Goal: Task Accomplishment & Management: Complete application form

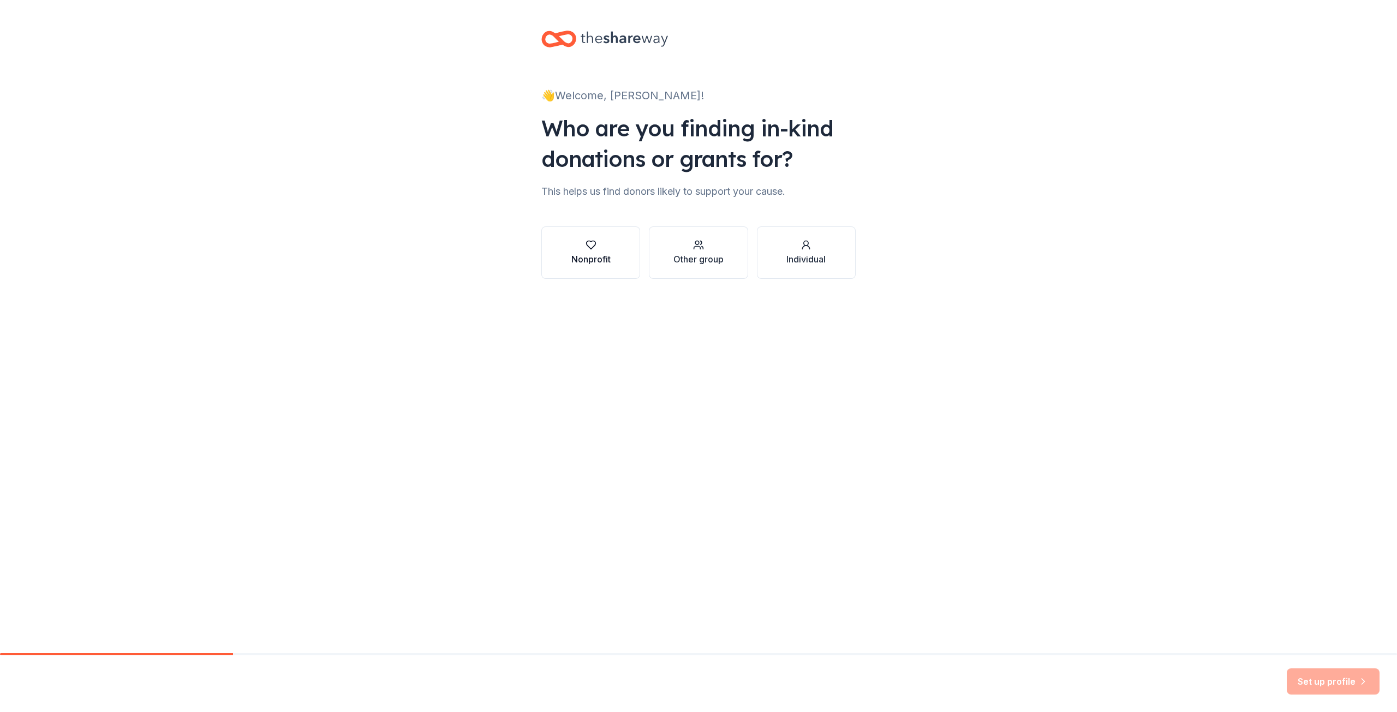
click at [608, 256] on div "Nonprofit" at bounding box center [590, 259] width 39 height 13
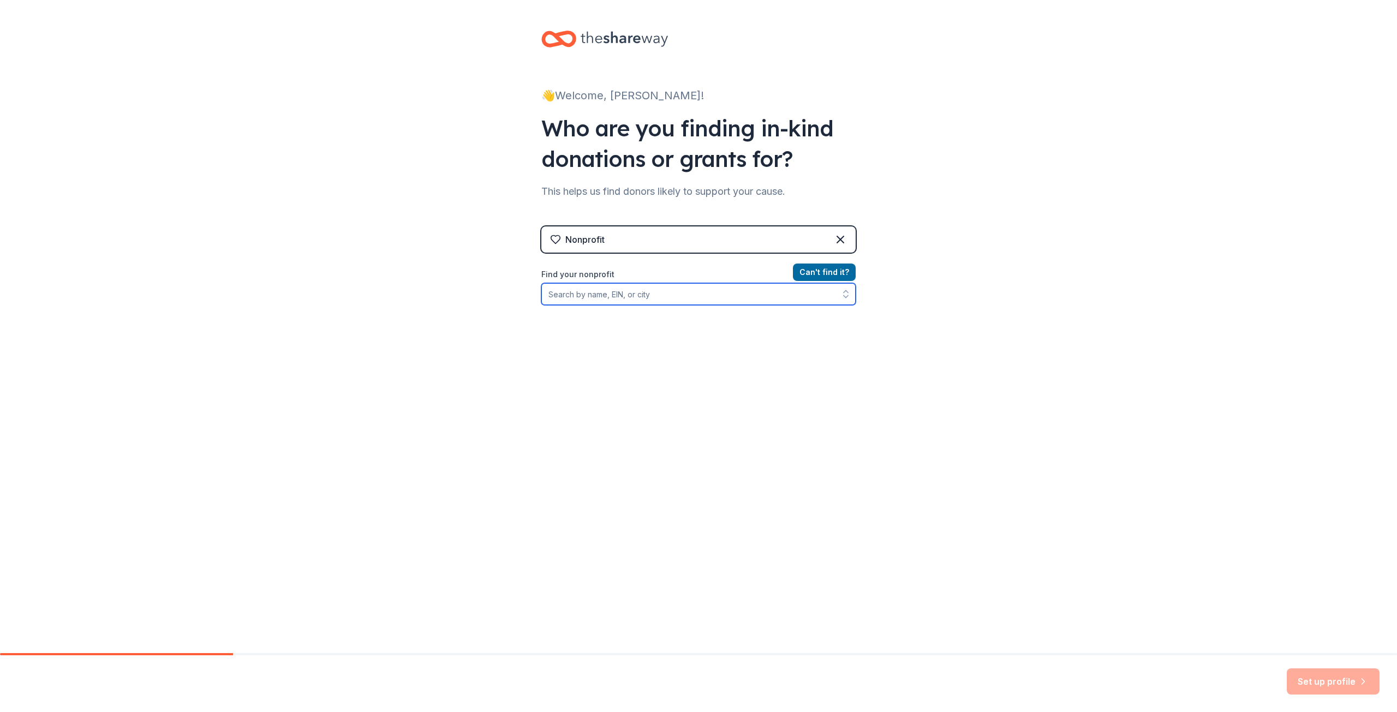
click at [655, 294] on input "Find your nonprofit" at bounding box center [698, 294] width 314 height 22
click at [657, 295] on input "Find your nonprofit" at bounding box center [698, 294] width 314 height 22
click at [683, 298] on input "Find your nonprofit" at bounding box center [698, 294] width 314 height 22
type input "[US_EMPLOYER_IDENTIFICATION_NUMBER]"
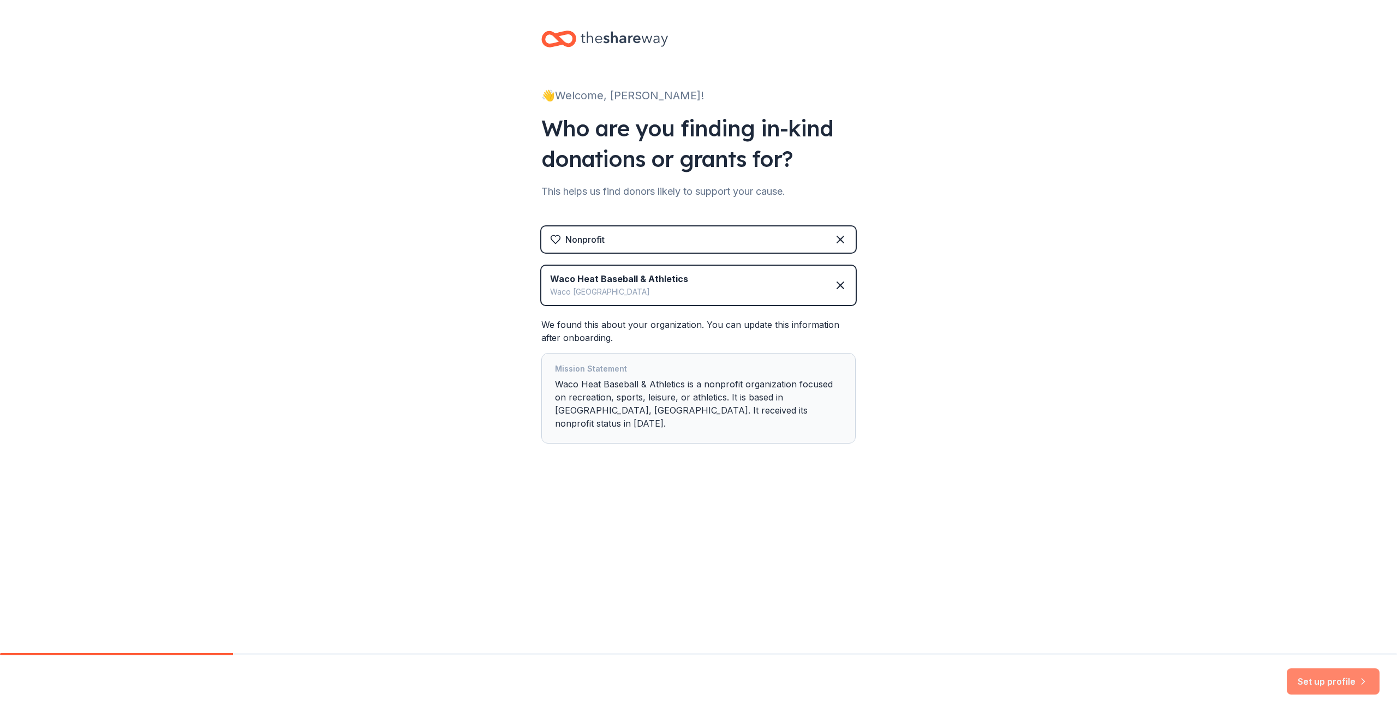
click at [1336, 684] on button "Set up profile" at bounding box center [1332, 681] width 93 height 26
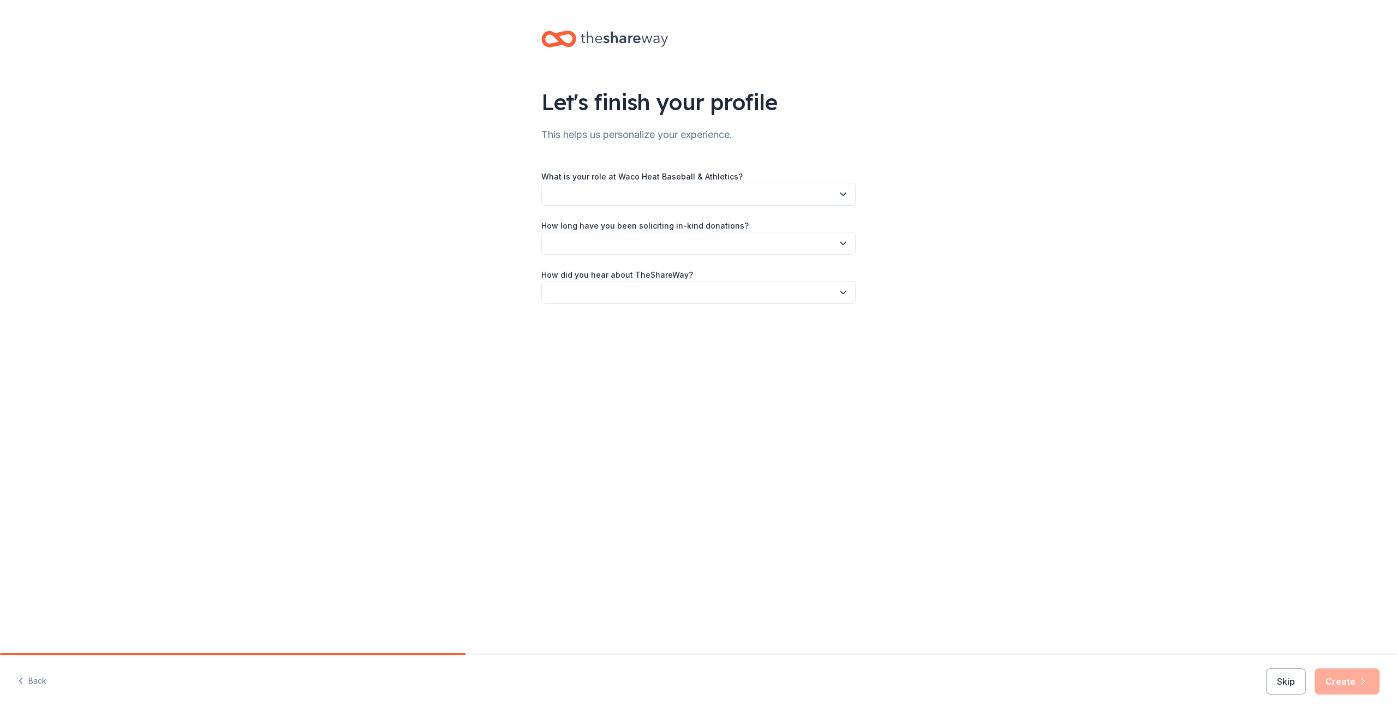
click at [715, 193] on button "button" at bounding box center [698, 194] width 314 height 23
click at [583, 332] on div "Parent" at bounding box center [698, 333] width 309 height 22
click at [691, 246] on button "button" at bounding box center [698, 243] width 314 height 23
click at [640, 273] on div "This is my first time!" at bounding box center [698, 273] width 309 height 22
click at [631, 301] on button "button" at bounding box center [698, 292] width 314 height 23
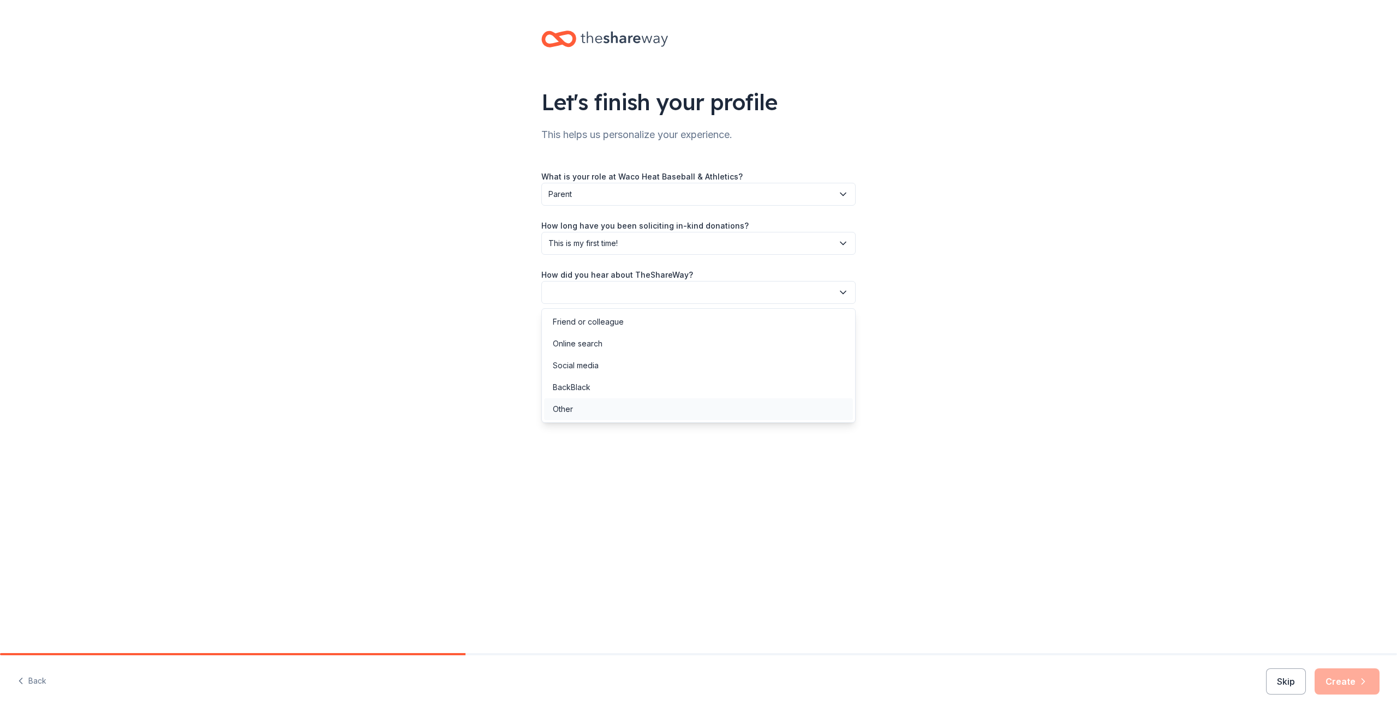
click at [568, 412] on div "Other" at bounding box center [563, 409] width 20 height 13
click at [654, 340] on input "Please specify how you heard about us:" at bounding box center [698, 343] width 314 height 23
type input "Used to use you with PTA"
click at [1350, 684] on button "Create" at bounding box center [1346, 681] width 65 height 26
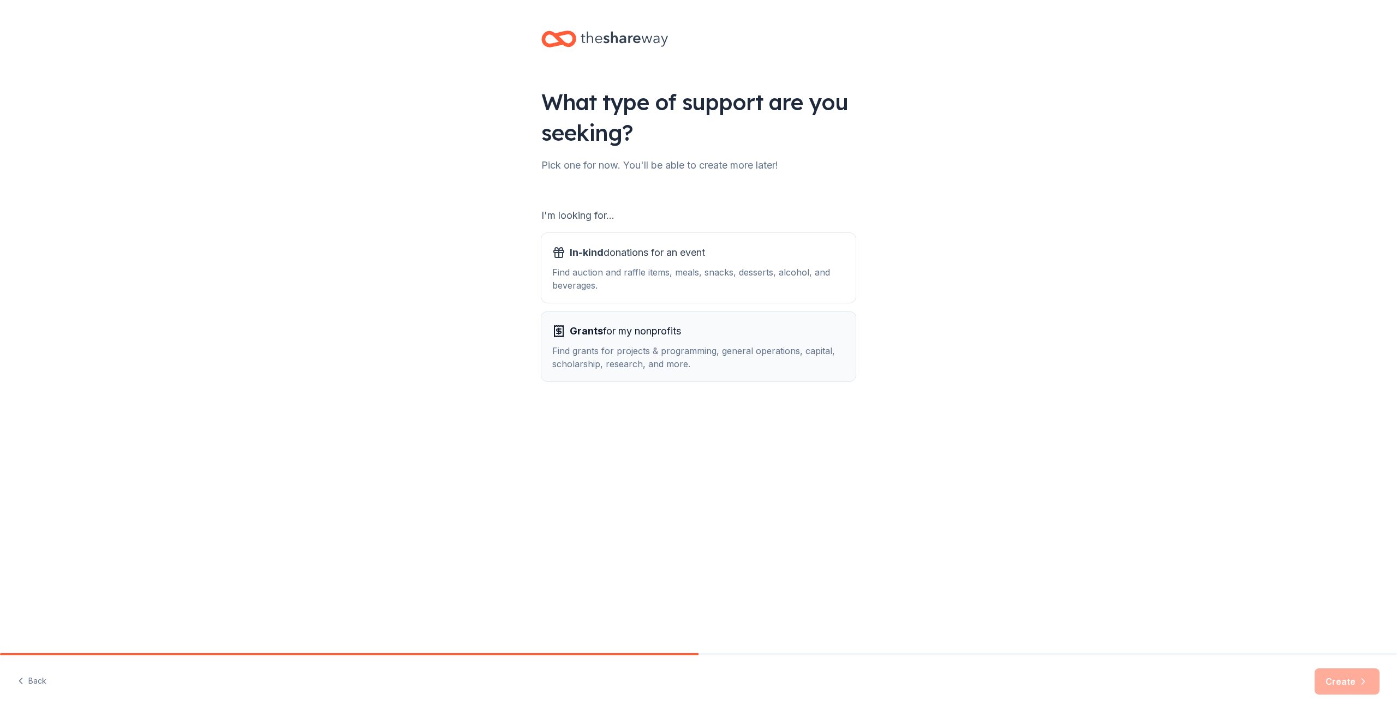
click at [662, 370] on div "Find grants for projects & programming, general operations, capital, scholarshi…" at bounding box center [698, 357] width 292 height 26
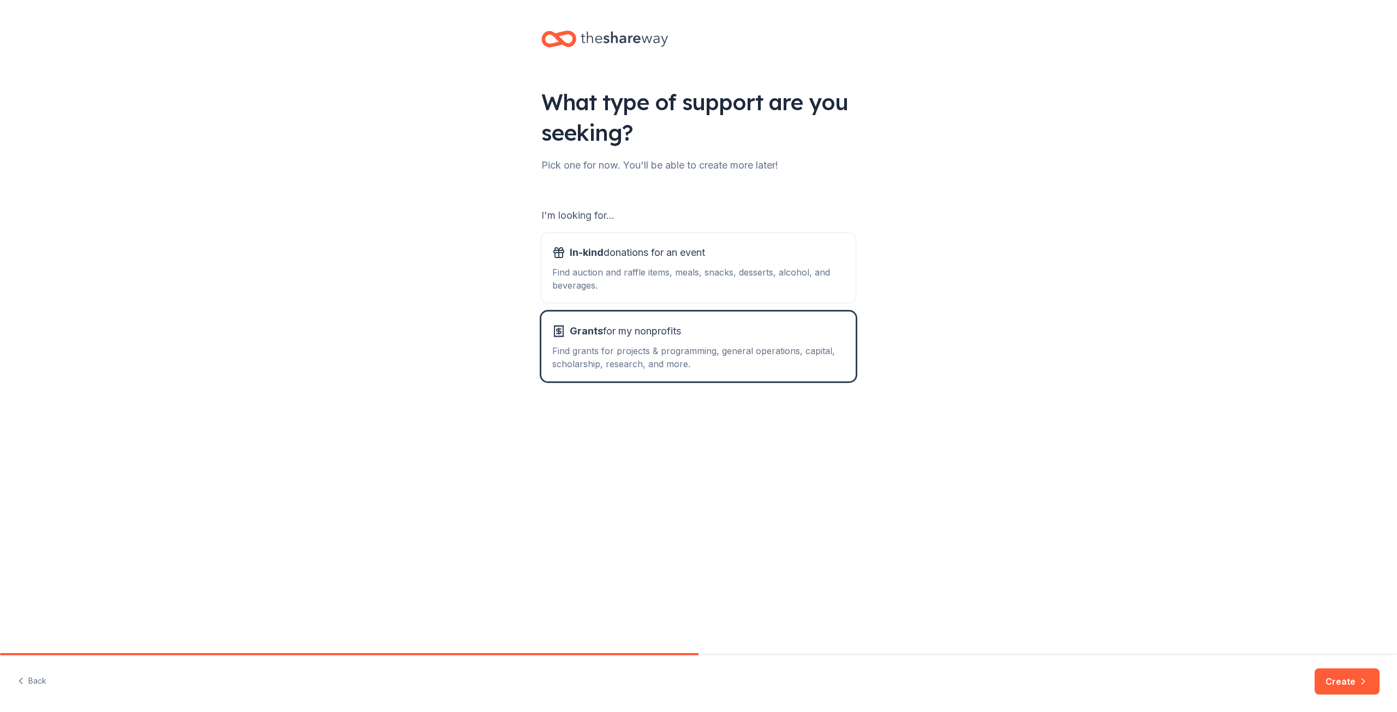
click at [1025, 523] on div "What type of support are you seeking? Pick one for now. You'll be able to creat…" at bounding box center [698, 326] width 1397 height 653
click at [692, 280] on div "Find auction and raffle items, meals, snacks, desserts, alcohol, and beverages." at bounding box center [698, 279] width 292 height 26
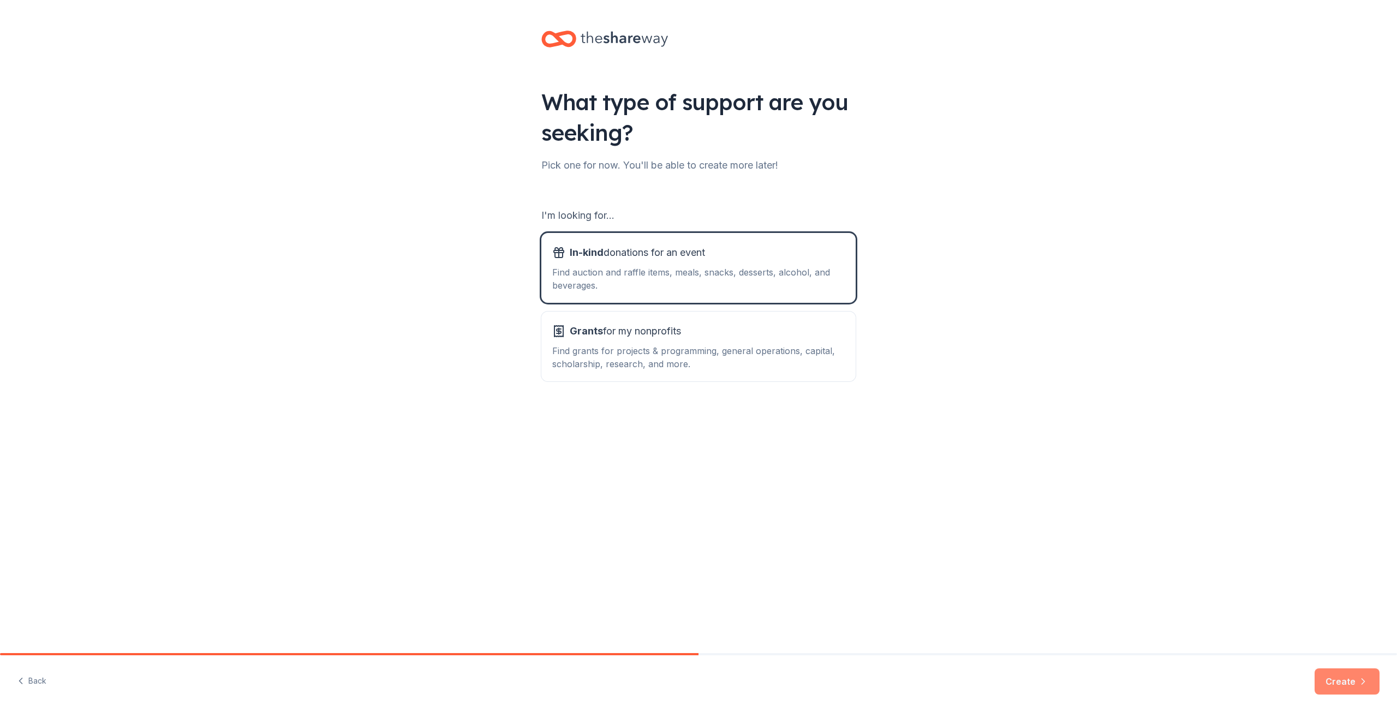
click at [1341, 680] on button "Create" at bounding box center [1346, 681] width 65 height 26
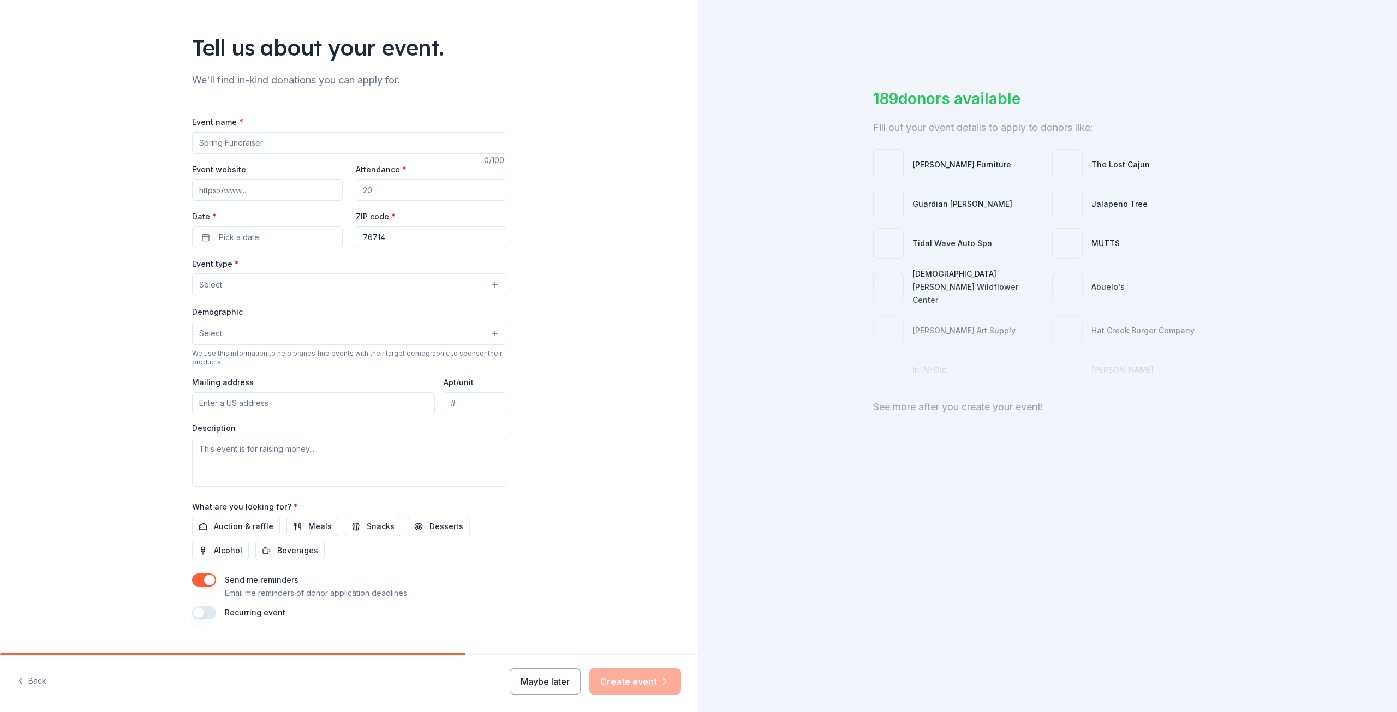
scroll to position [73, 0]
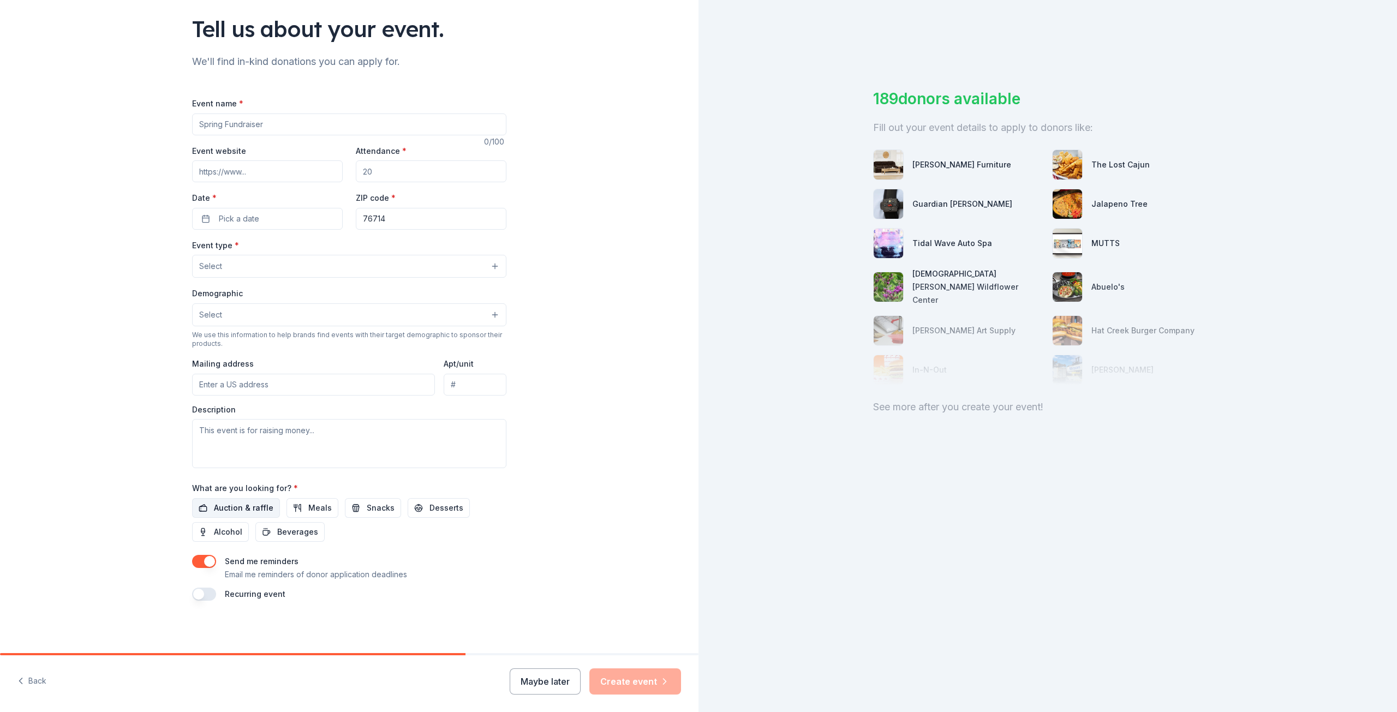
click at [223, 507] on span "Auction & raffle" at bounding box center [243, 507] width 59 height 13
click at [294, 124] on input "Event name *" at bounding box center [349, 124] width 314 height 22
type input "Fall Fundraiser"
click at [435, 171] on input "Attendance *" at bounding box center [431, 171] width 151 height 22
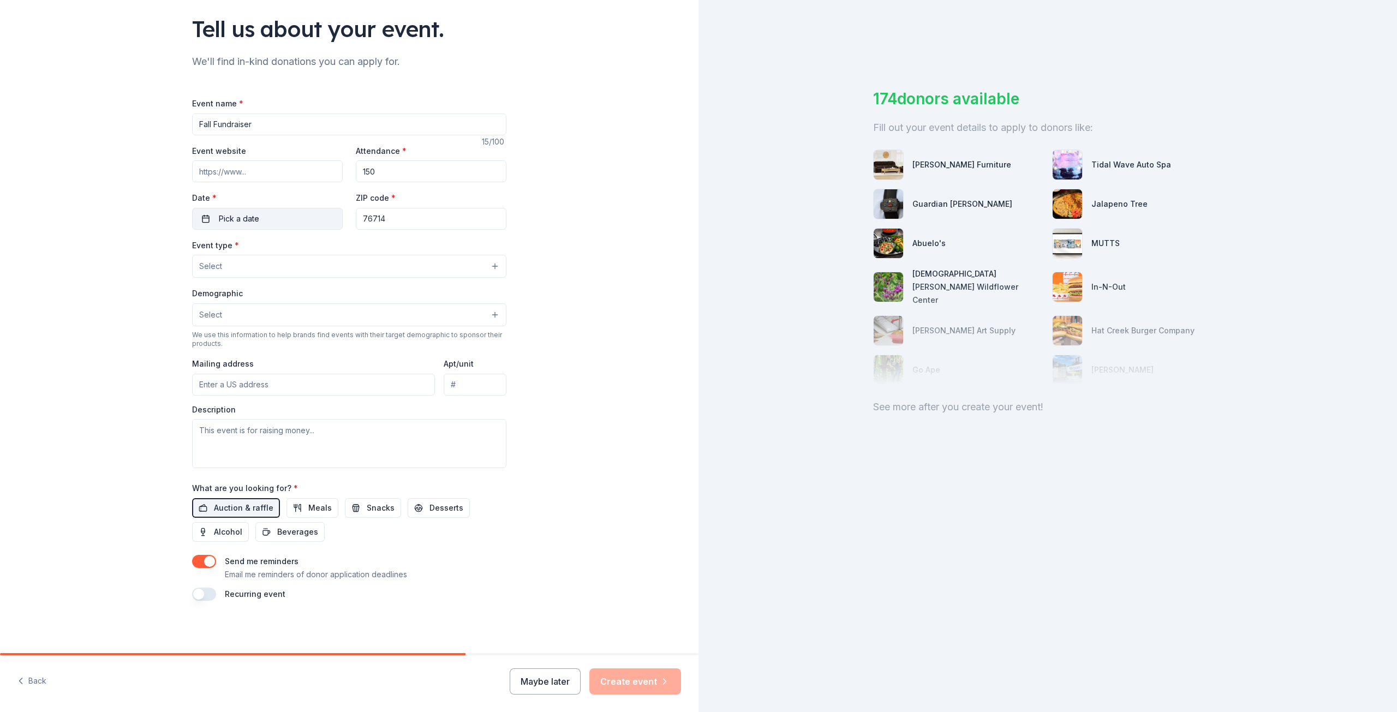
type input "150"
click at [226, 213] on span "Pick a date" at bounding box center [239, 218] width 40 height 13
click at [321, 250] on button "Go to next month" at bounding box center [322, 247] width 15 height 15
click at [321, 251] on button "Go to next month" at bounding box center [322, 247] width 15 height 15
click at [322, 385] on button "1" at bounding box center [323, 385] width 20 height 20
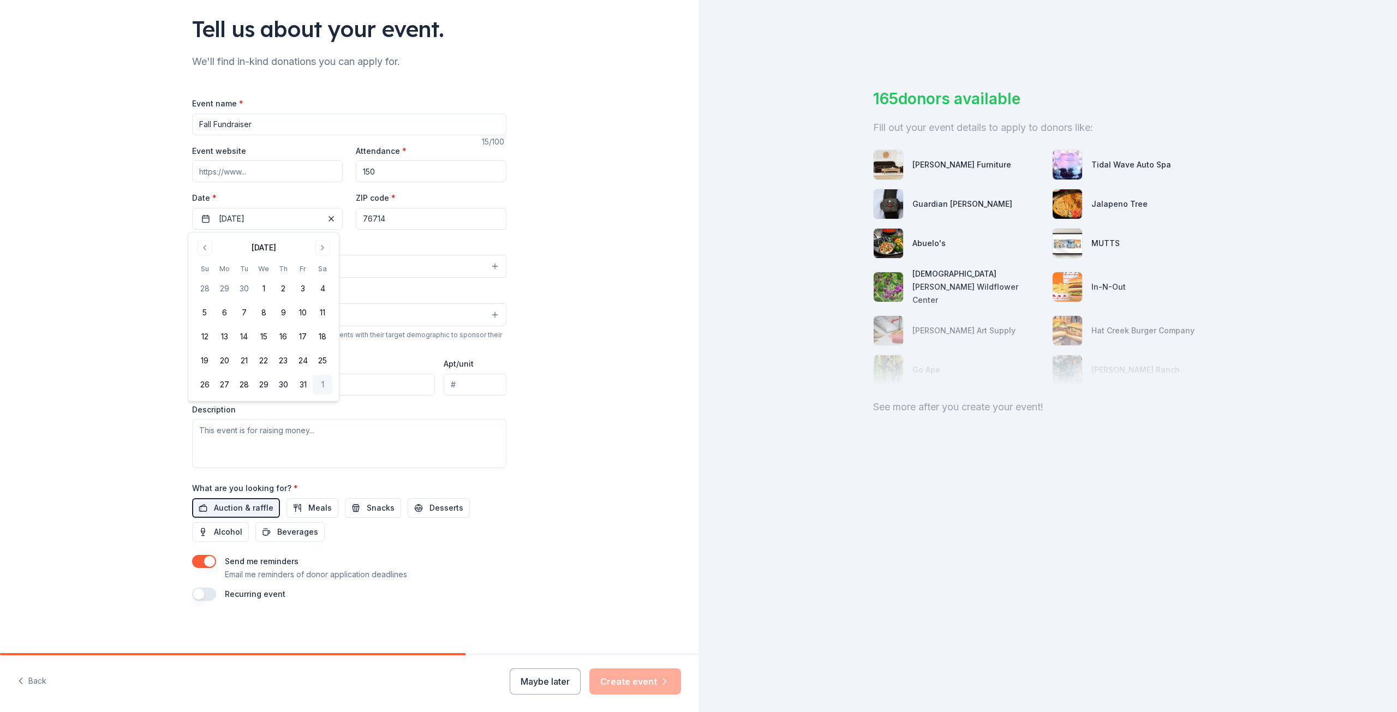
click at [410, 220] on input "76714" at bounding box center [431, 219] width 151 height 22
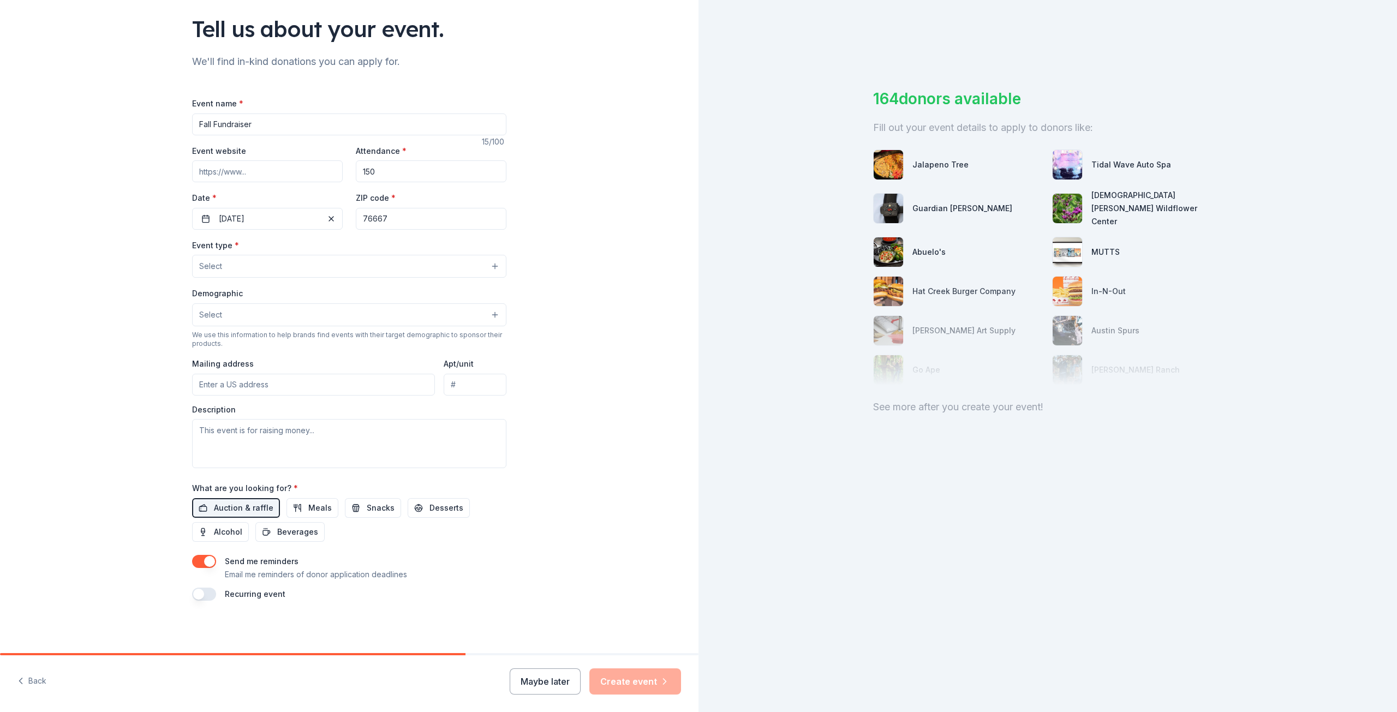
type input "76667"
click at [277, 167] on input "Event website" at bounding box center [267, 171] width 151 height 22
type input "[URL][DOMAIN_NAME]"
click at [294, 268] on button "Select" at bounding box center [349, 266] width 314 height 23
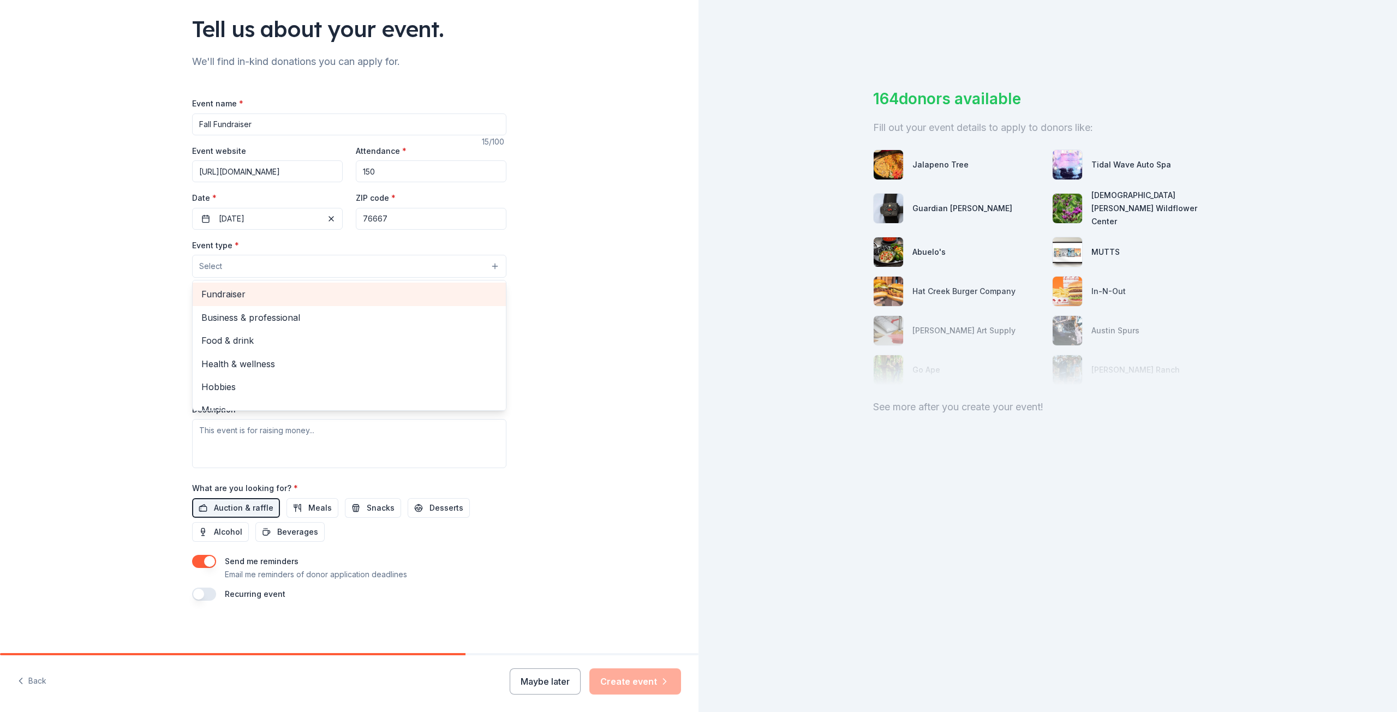
click at [273, 296] on span "Fundraiser" at bounding box center [349, 294] width 296 height 14
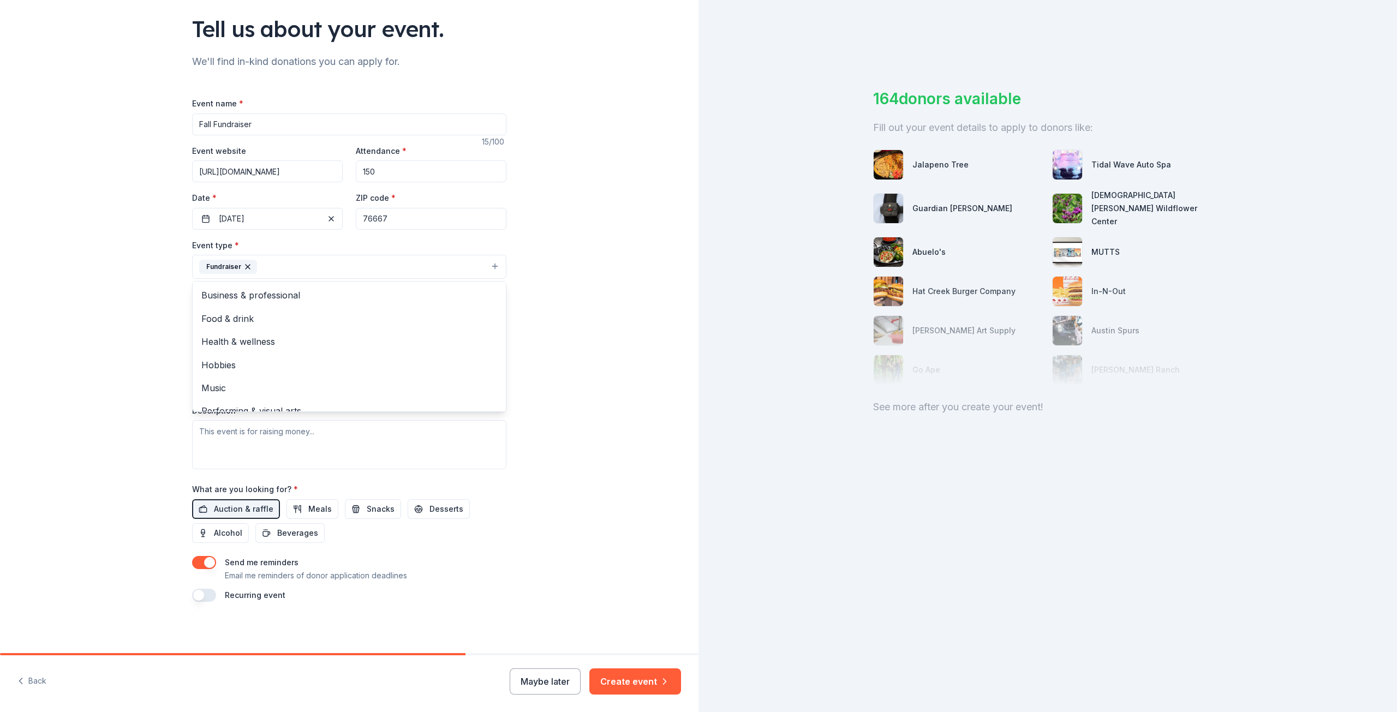
click at [643, 334] on div "Tell us about your event. We'll find in-kind donations you can apply for. Event…" at bounding box center [349, 290] width 698 height 727
click at [370, 320] on button "Select" at bounding box center [349, 315] width 314 height 23
click at [297, 346] on span "All genders" at bounding box center [349, 344] width 296 height 14
click at [578, 345] on div "Tell us about your event. We'll find in-kind donations you can apply for. Event…" at bounding box center [349, 289] width 698 height 728
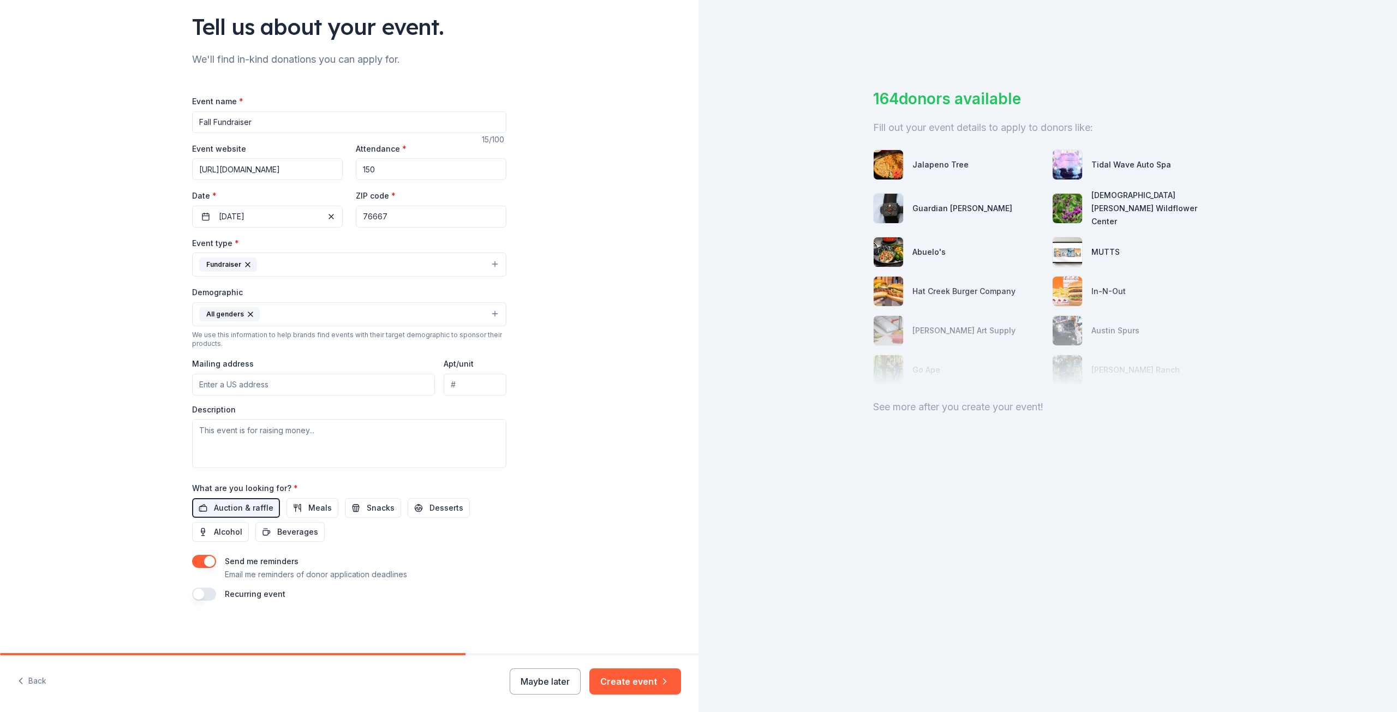
click at [433, 316] on button "All genders" at bounding box center [349, 314] width 314 height 24
click at [346, 346] on span "Mostly men" at bounding box center [349, 343] width 296 height 14
click at [337, 350] on span "Mostly women" at bounding box center [349, 343] width 296 height 14
click at [331, 344] on span "All ages" at bounding box center [349, 343] width 296 height 14
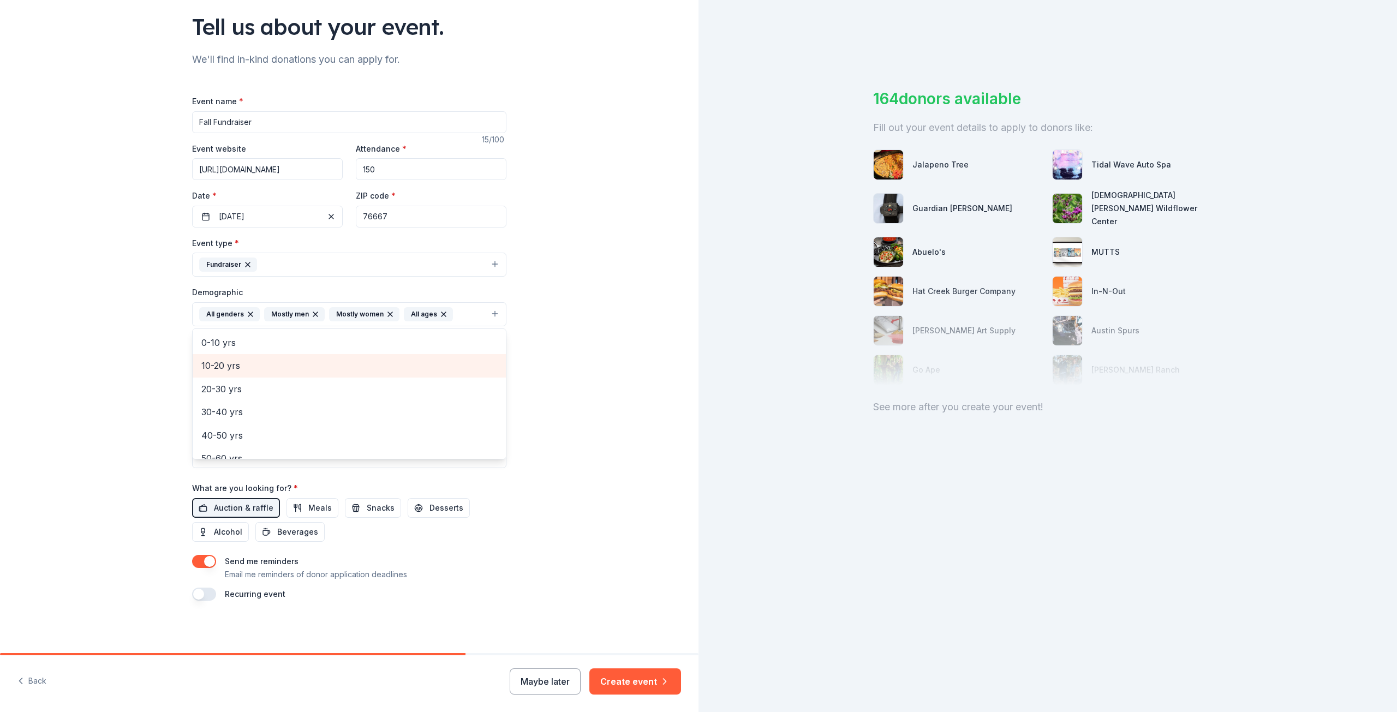
click at [315, 369] on span "10-20 yrs" at bounding box center [349, 365] width 296 height 14
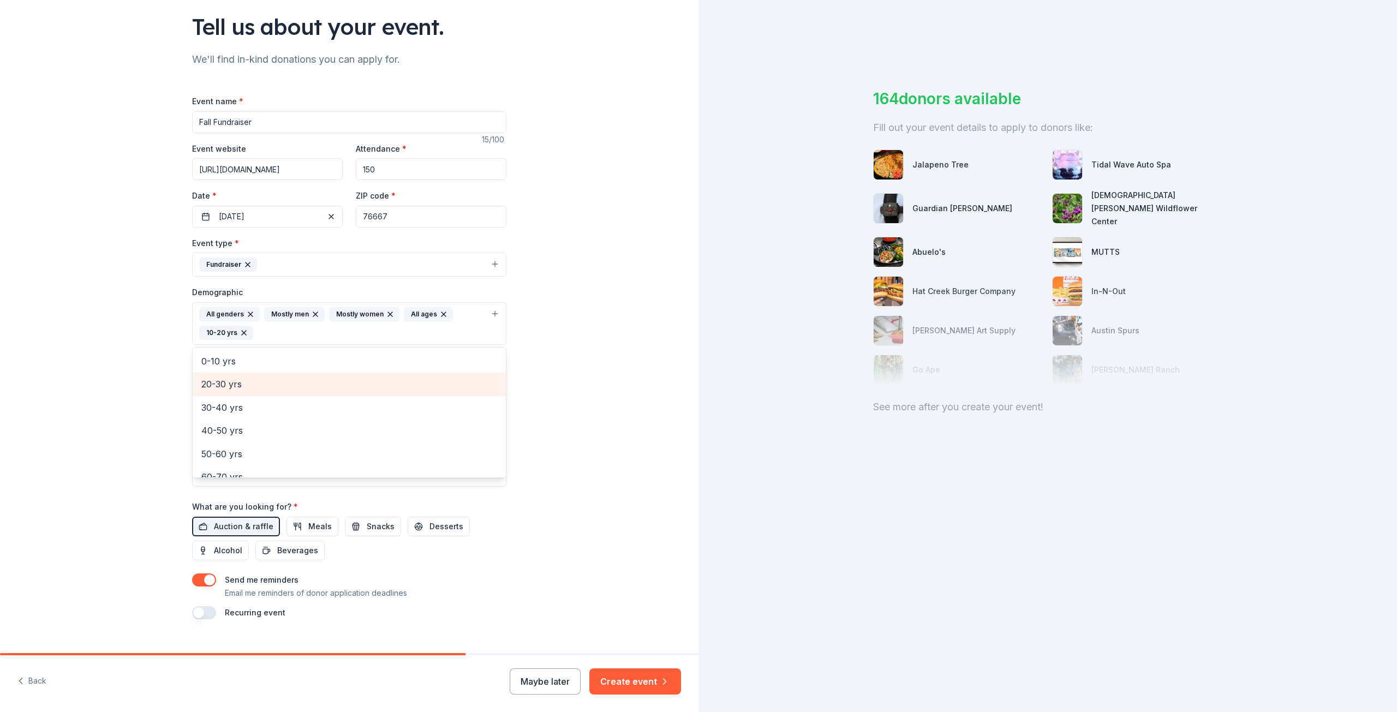
click at [289, 386] on span "20-30 yrs" at bounding box center [349, 384] width 296 height 14
click at [284, 393] on div "30-40 yrs" at bounding box center [349, 384] width 313 height 23
click at [284, 391] on span "40-50 yrs" at bounding box center [349, 384] width 296 height 14
click at [277, 396] on div "60-70 yrs" at bounding box center [349, 407] width 313 height 23
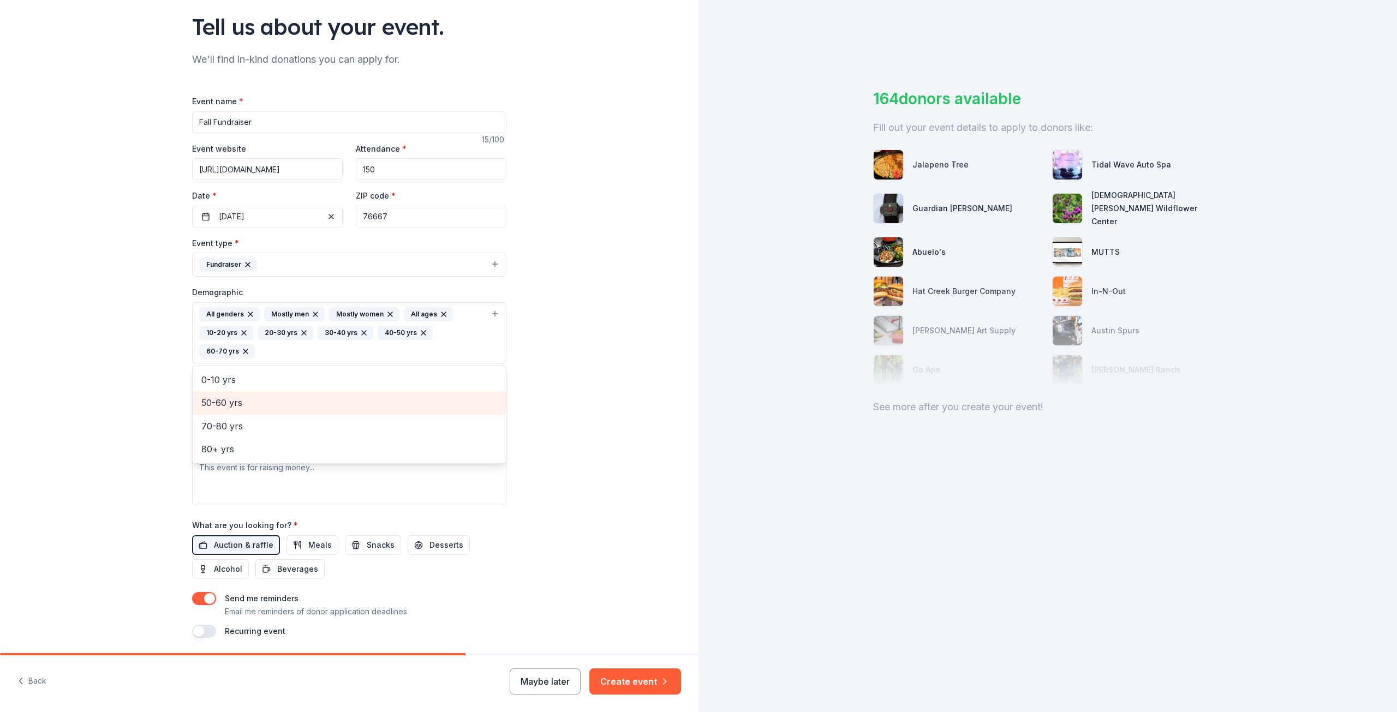
click at [276, 399] on span "50-60 yrs" at bounding box center [349, 403] width 296 height 14
click at [558, 378] on div "Tell us about your event. We'll find in-kind donations you can apply for. Event…" at bounding box center [349, 307] width 698 height 765
click at [332, 422] on input "Mailing address" at bounding box center [313, 422] width 243 height 22
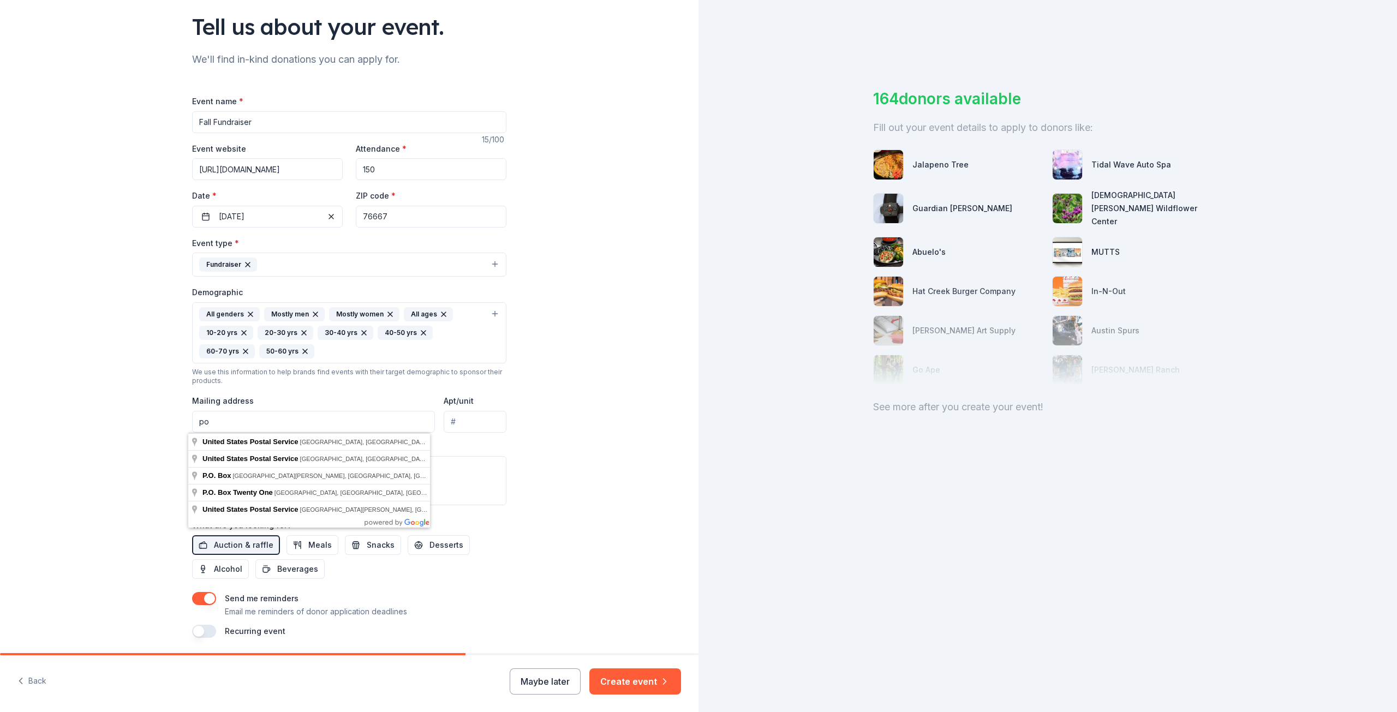
type input "p"
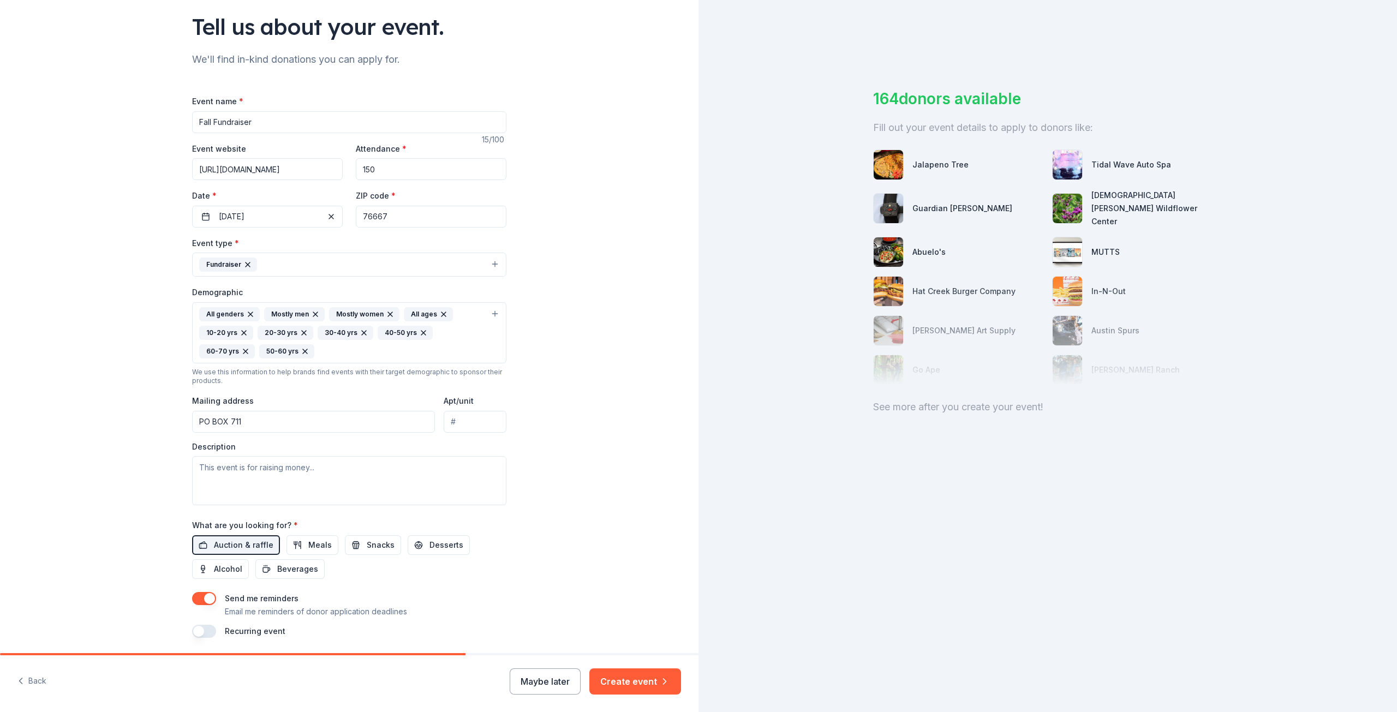
click at [329, 427] on input "PO BOX 711" at bounding box center [313, 422] width 243 height 22
type input "[STREET_ADDRESS]"
click at [415, 484] on textarea at bounding box center [349, 480] width 314 height 49
type textarea "w"
type textarea "We are looking for items to raffle off at an event being held in late November,…"
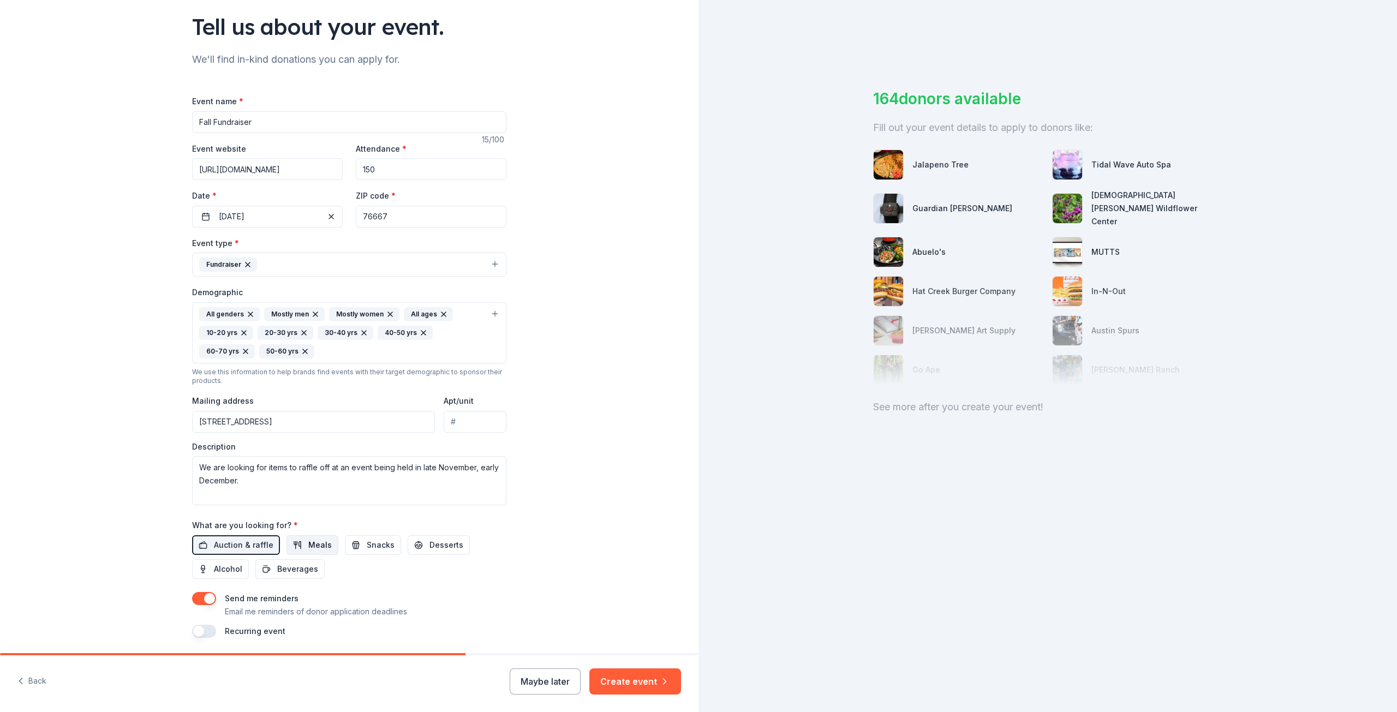
click at [308, 549] on span "Meals" at bounding box center [319, 544] width 23 height 13
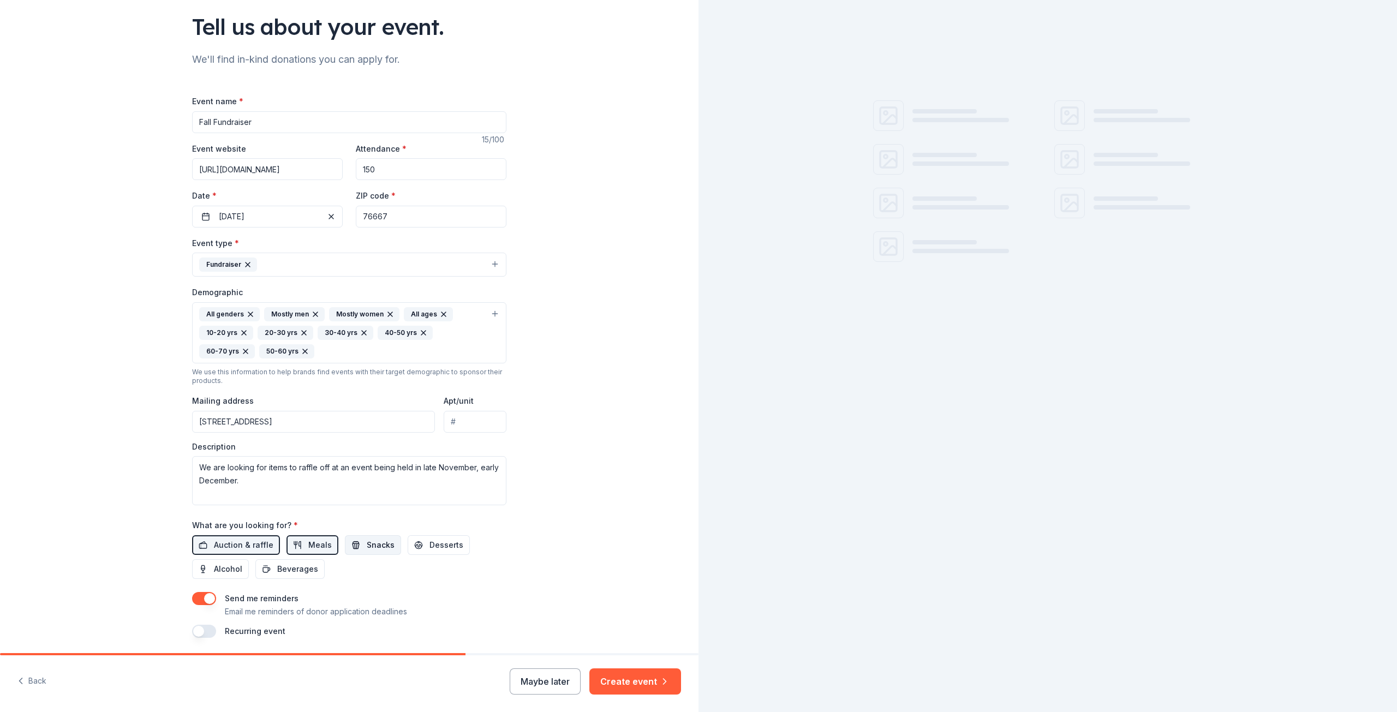
click at [367, 548] on span "Snacks" at bounding box center [381, 544] width 28 height 13
click at [434, 545] on span "Desserts" at bounding box center [446, 544] width 34 height 13
click at [214, 569] on span "Alcohol" at bounding box center [228, 568] width 28 height 13
click at [279, 572] on span "Beverages" at bounding box center [297, 568] width 41 height 13
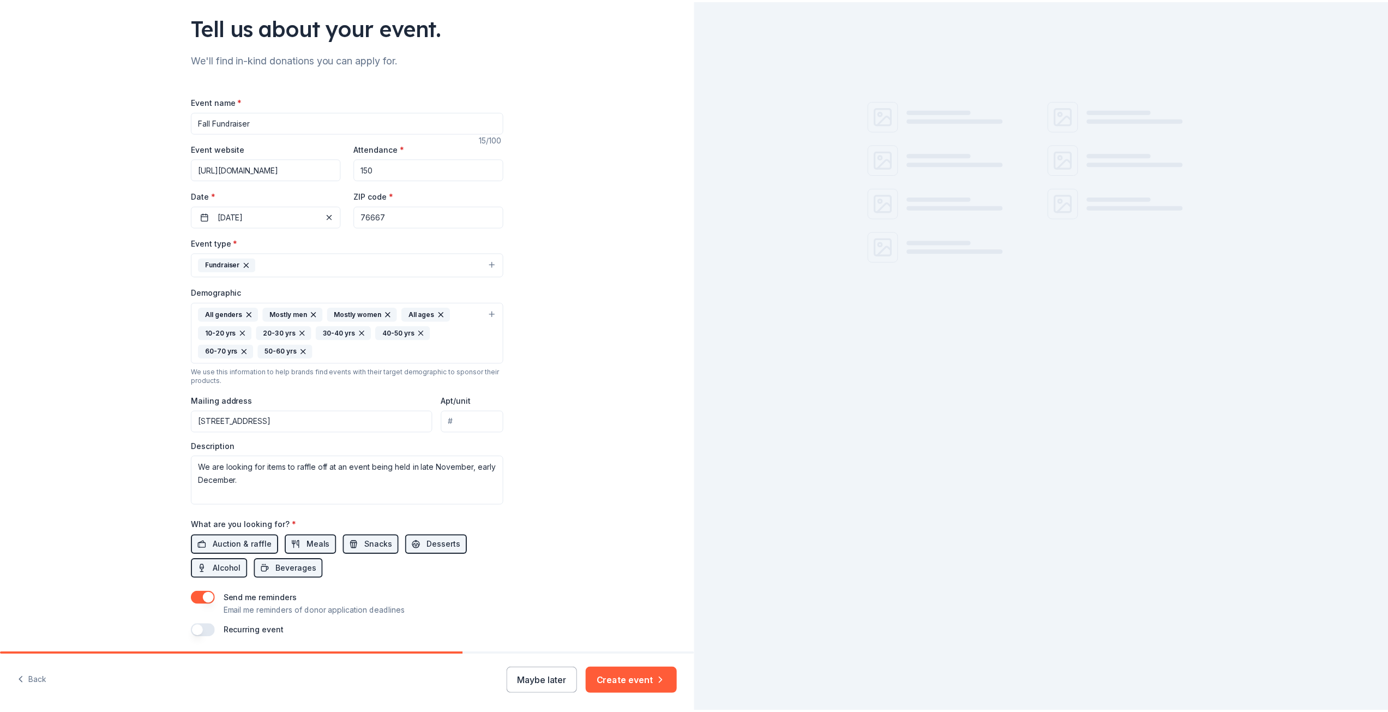
scroll to position [112, 0]
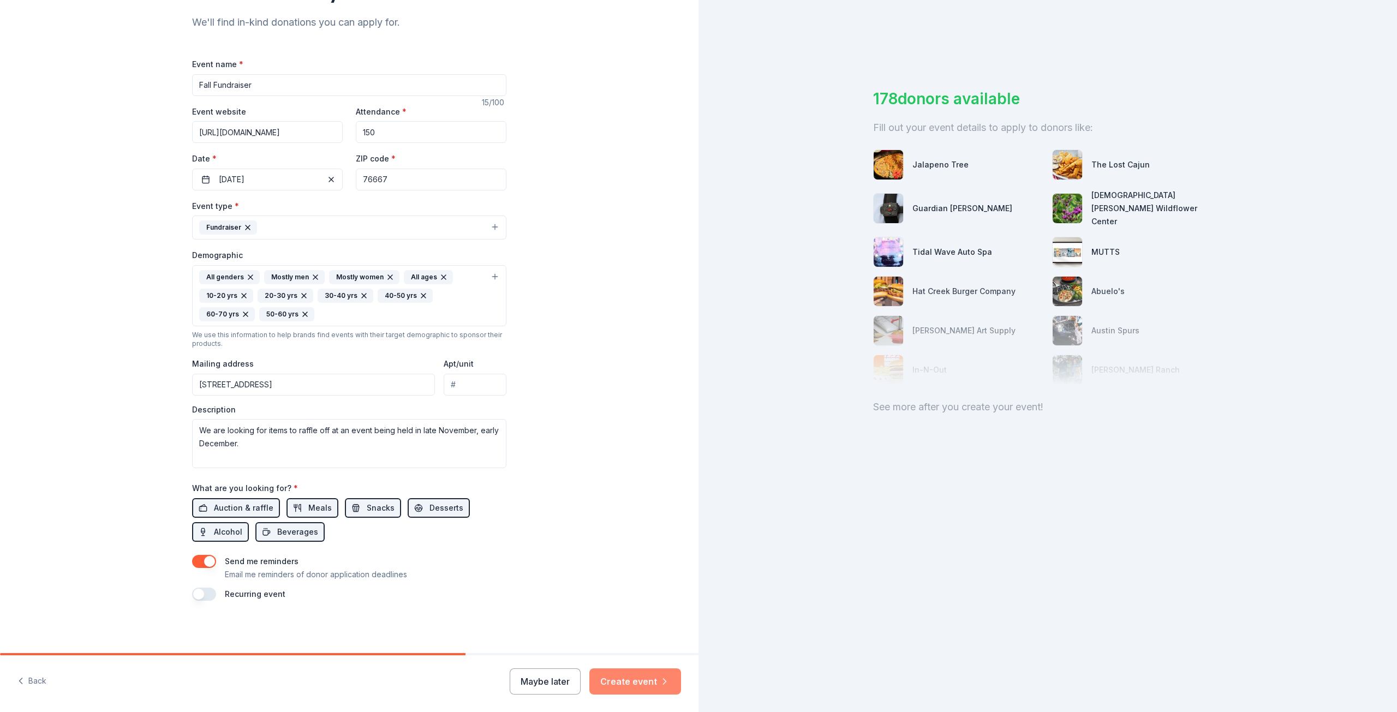
click at [626, 680] on button "Create event" at bounding box center [635, 681] width 92 height 26
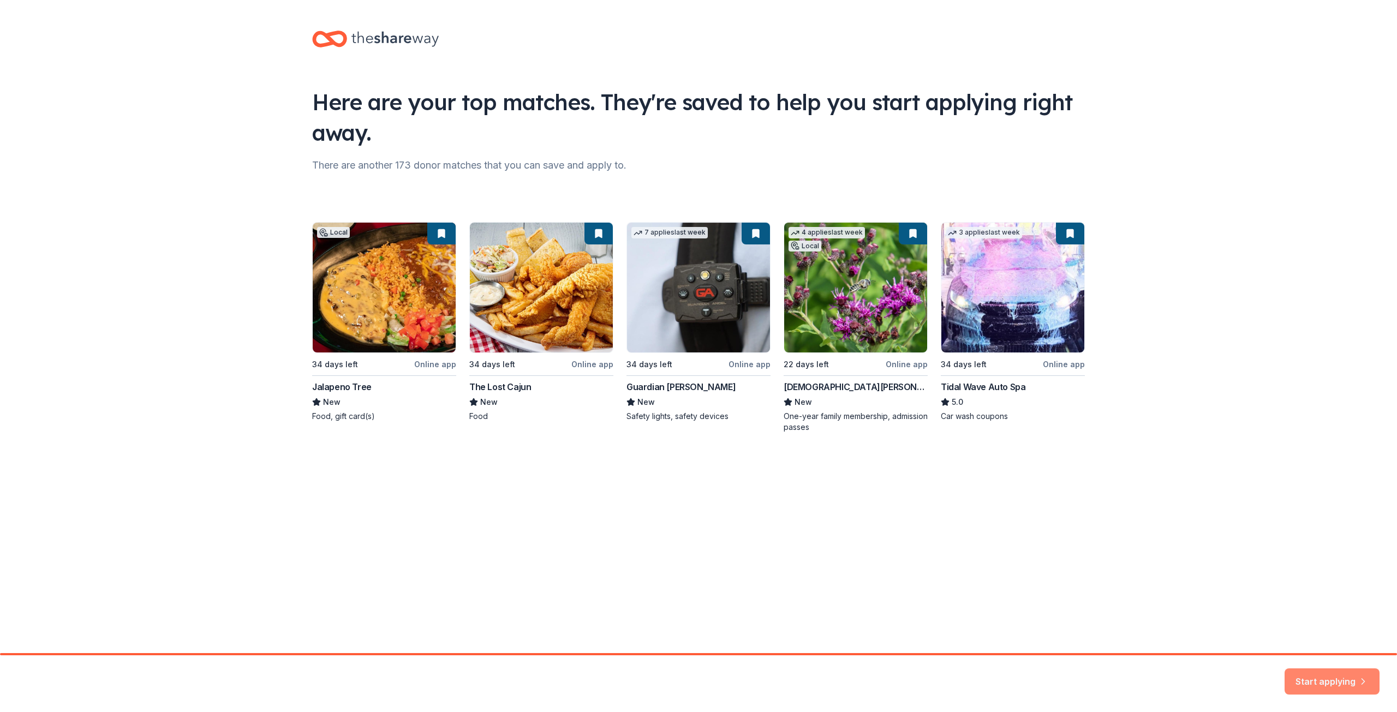
click at [1327, 674] on button "Start applying" at bounding box center [1331, 675] width 95 height 26
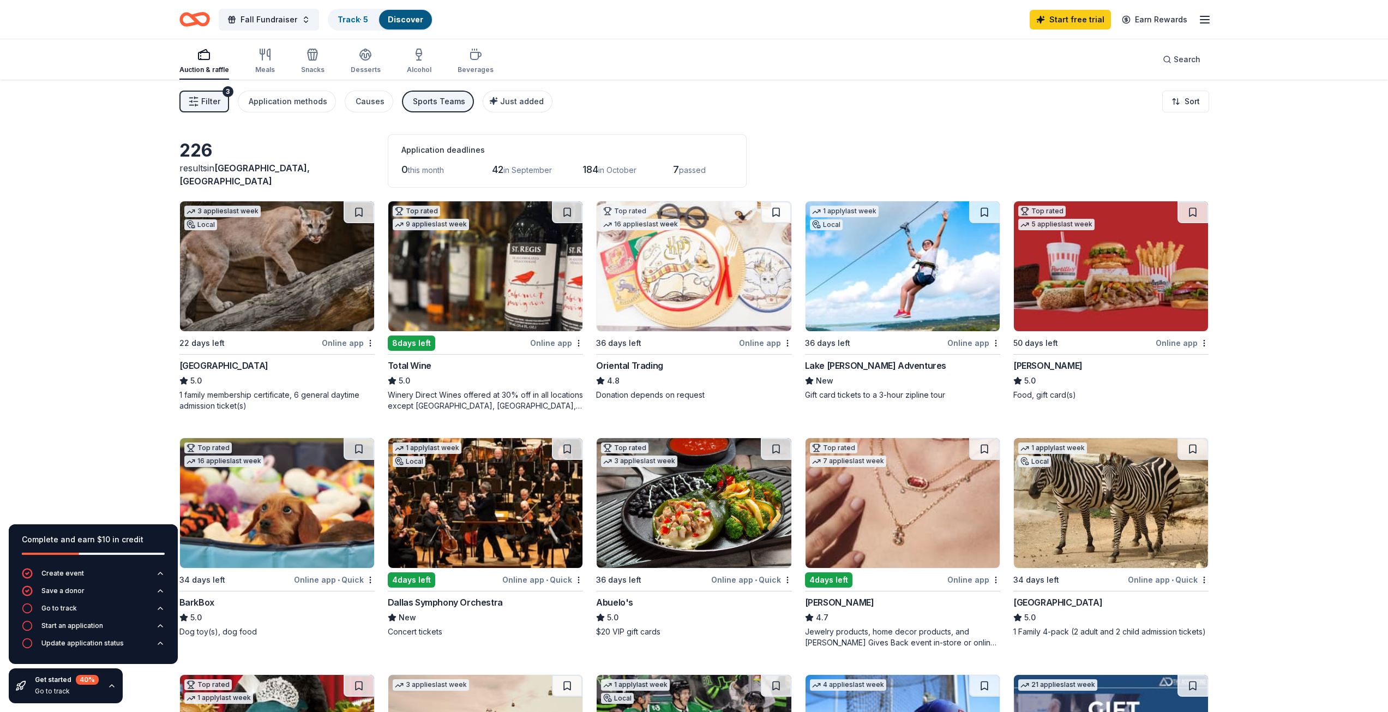
scroll to position [55, 0]
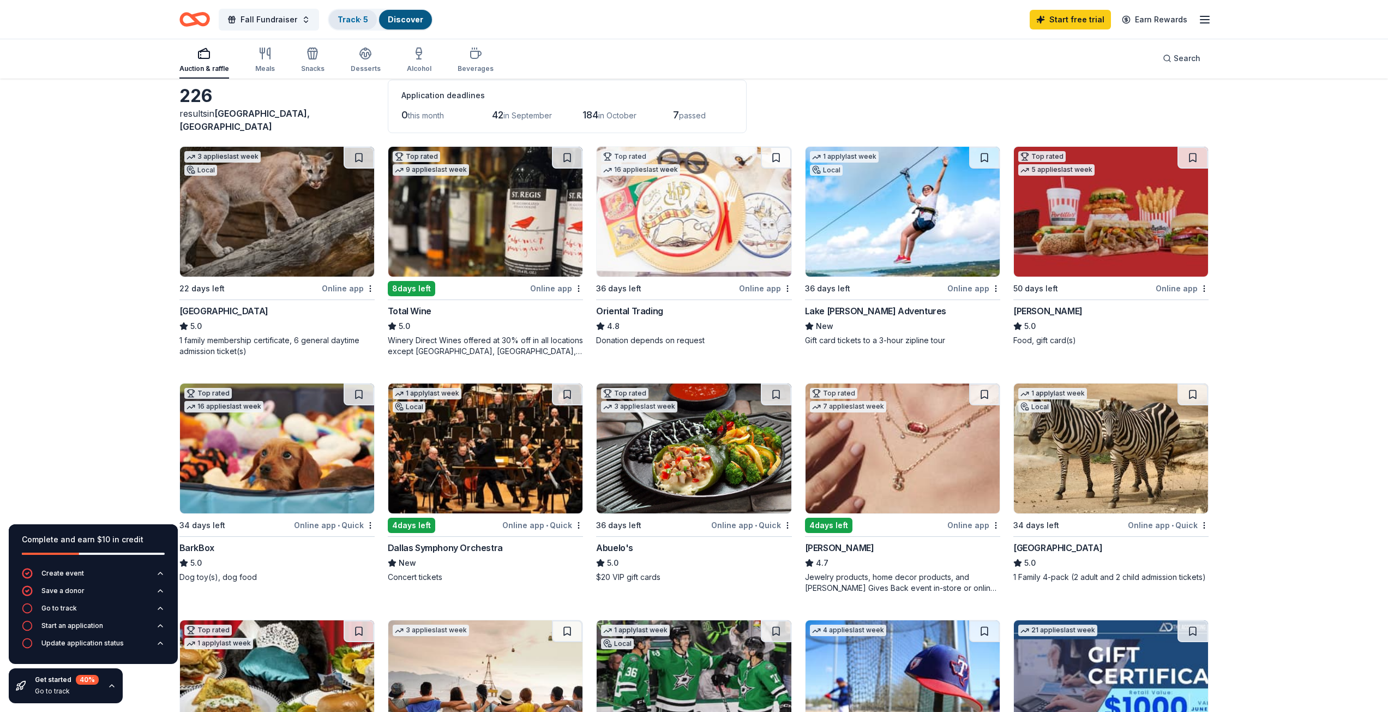
click at [348, 21] on link "Track · 5" at bounding box center [353, 19] width 31 height 9
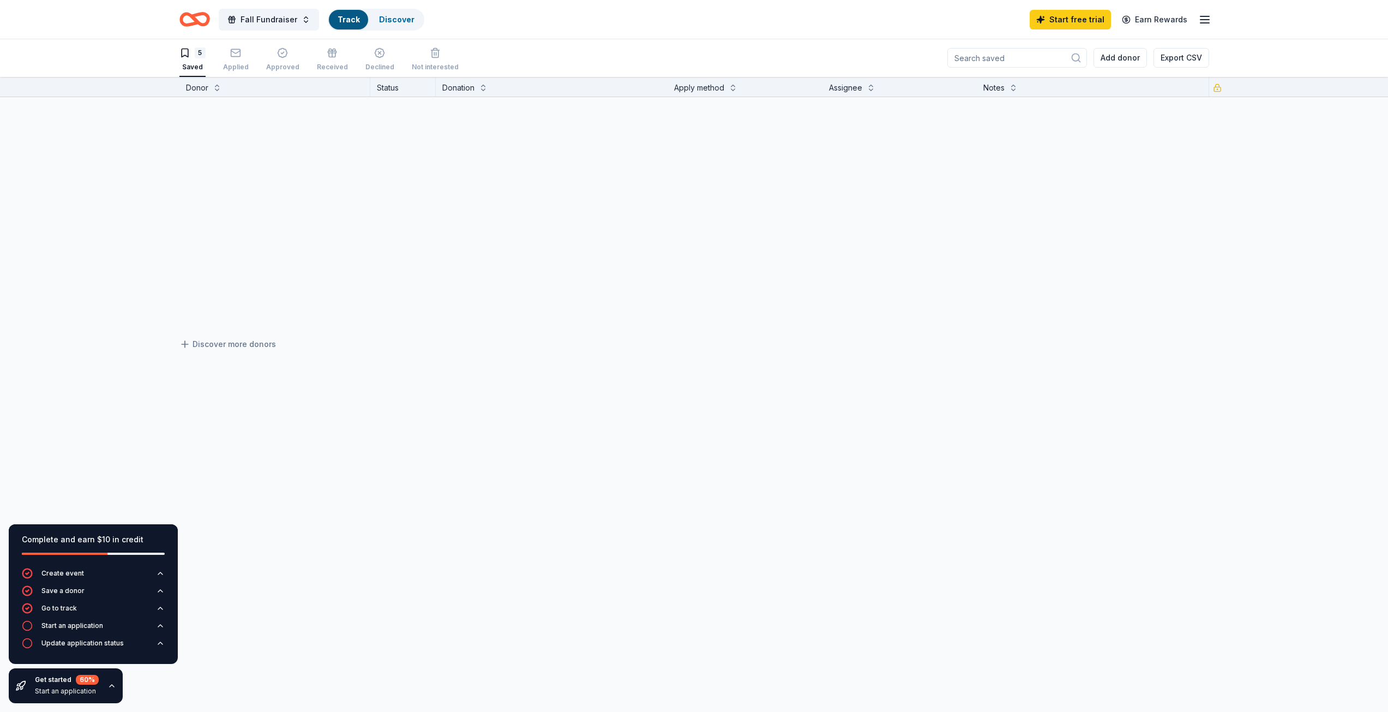
scroll to position [1, 0]
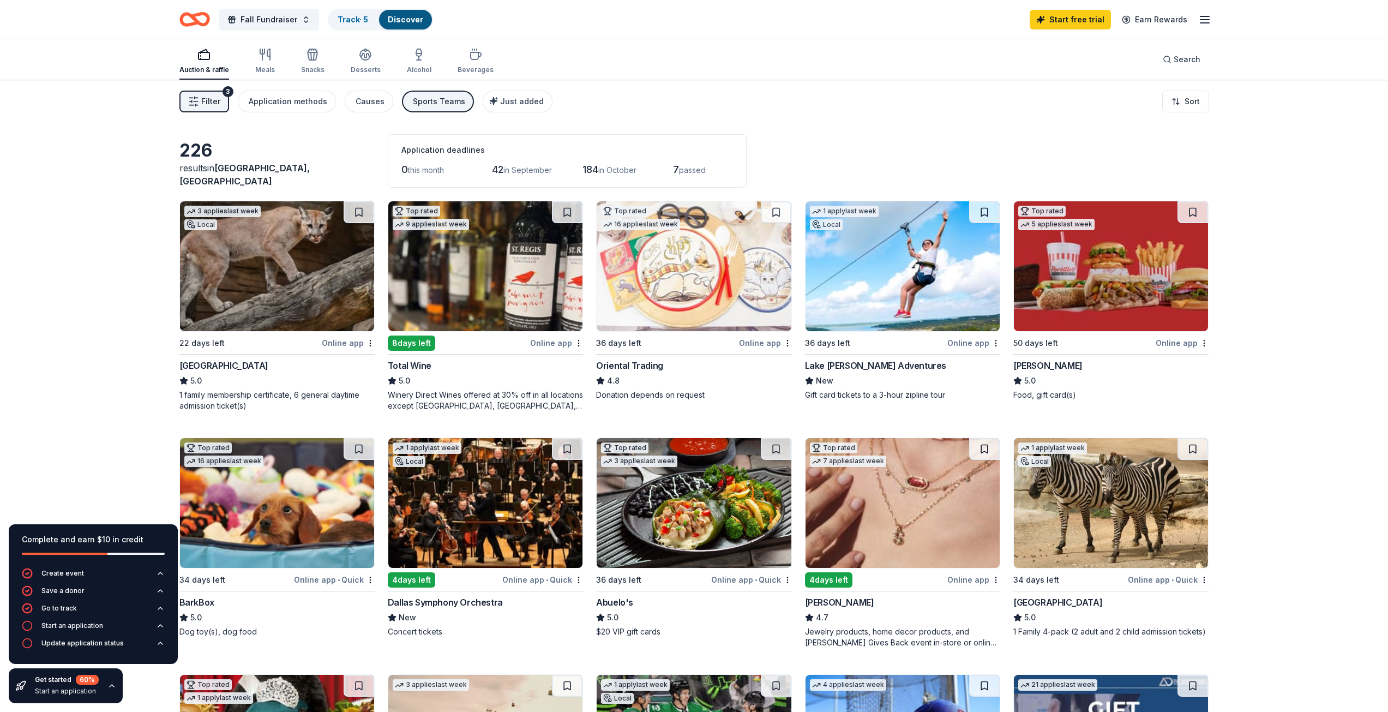
click at [297, 263] on img at bounding box center [277, 266] width 194 height 130
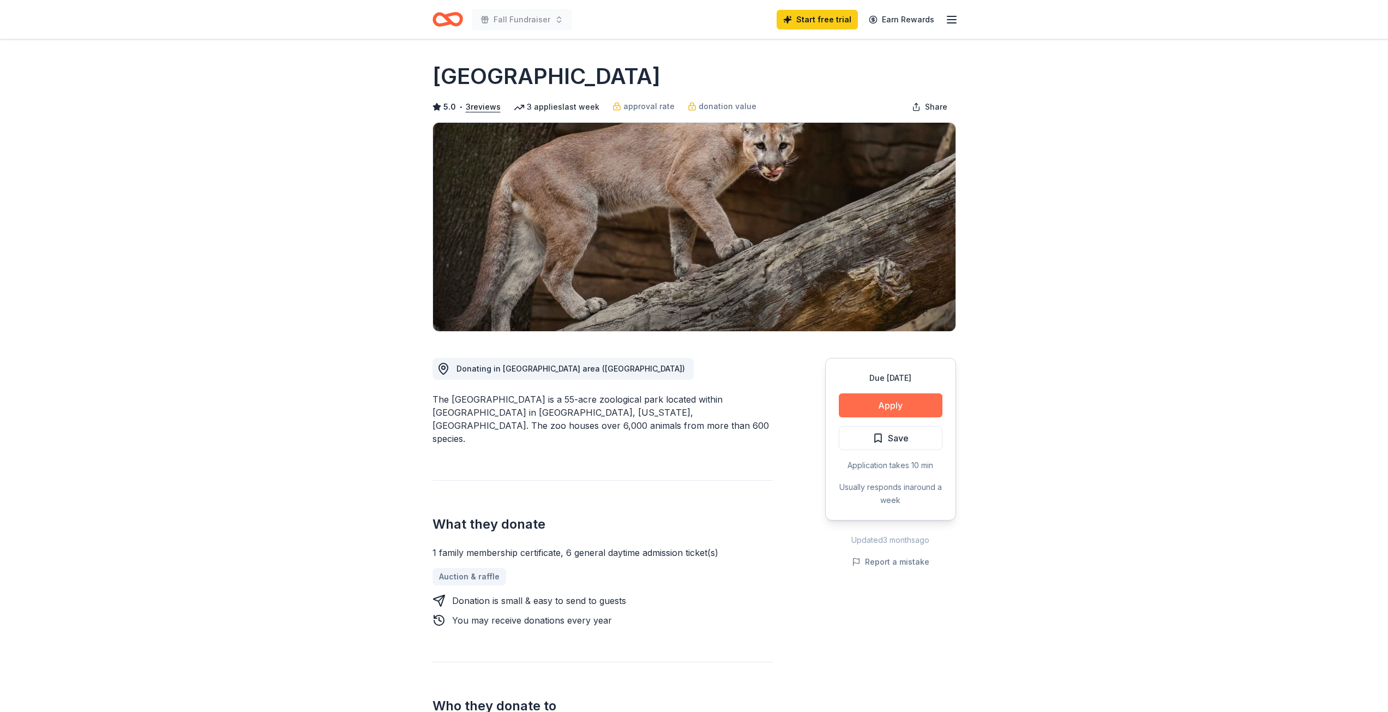
click at [916, 404] on button "Apply" at bounding box center [891, 405] width 104 height 24
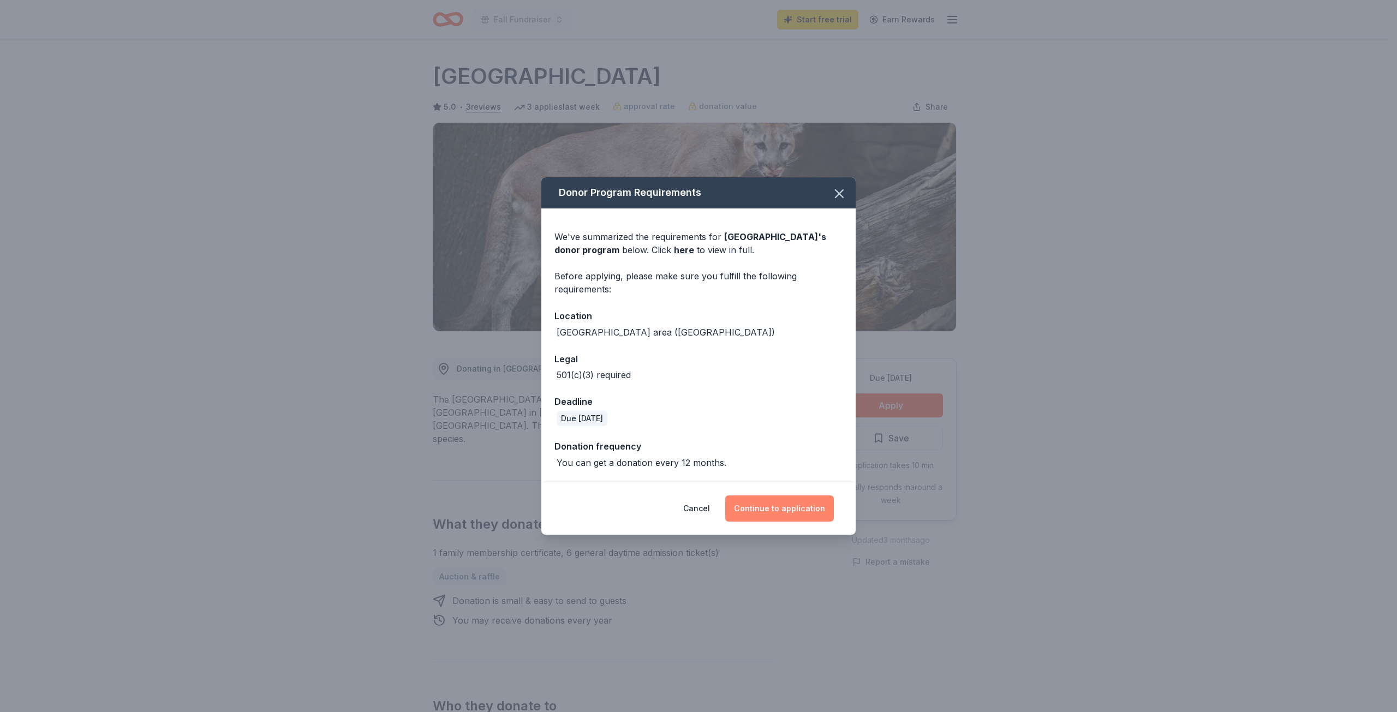
click at [802, 513] on button "Continue to application" at bounding box center [779, 508] width 109 height 26
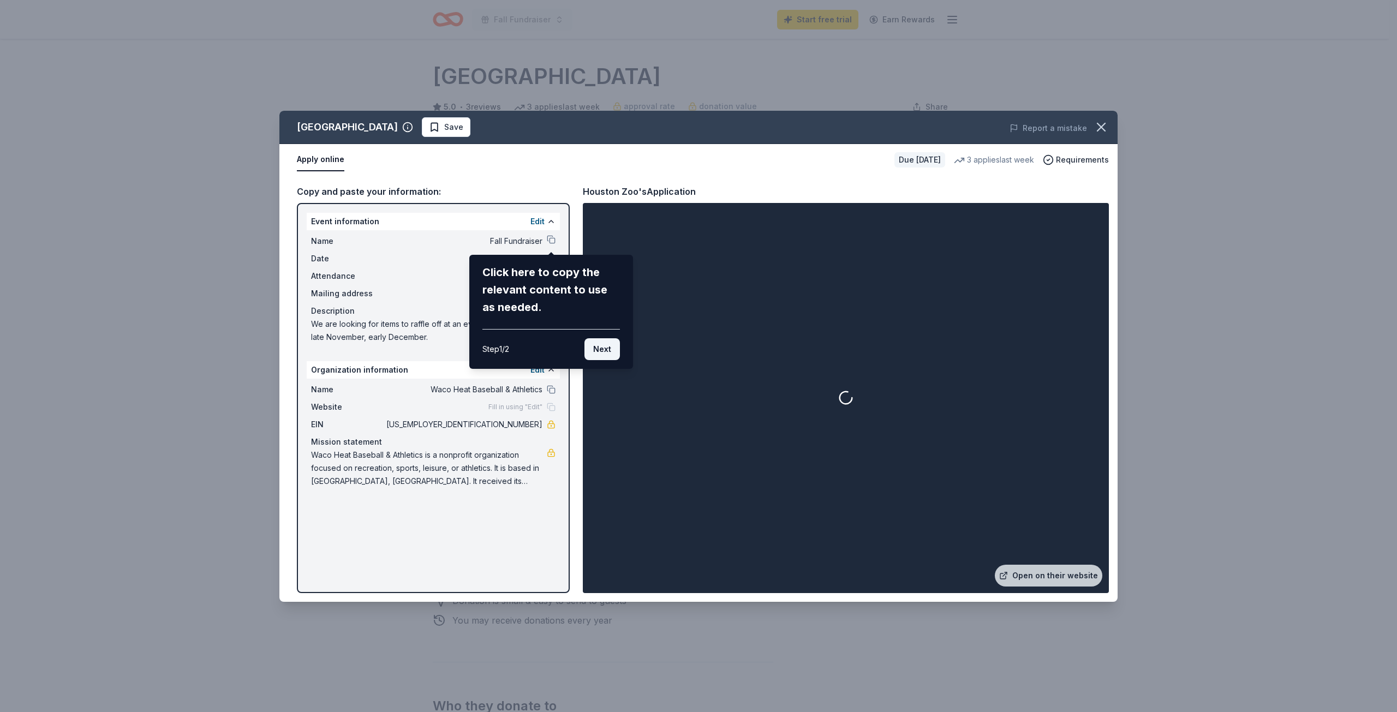
click at [602, 347] on button "Next" at bounding box center [601, 349] width 35 height 22
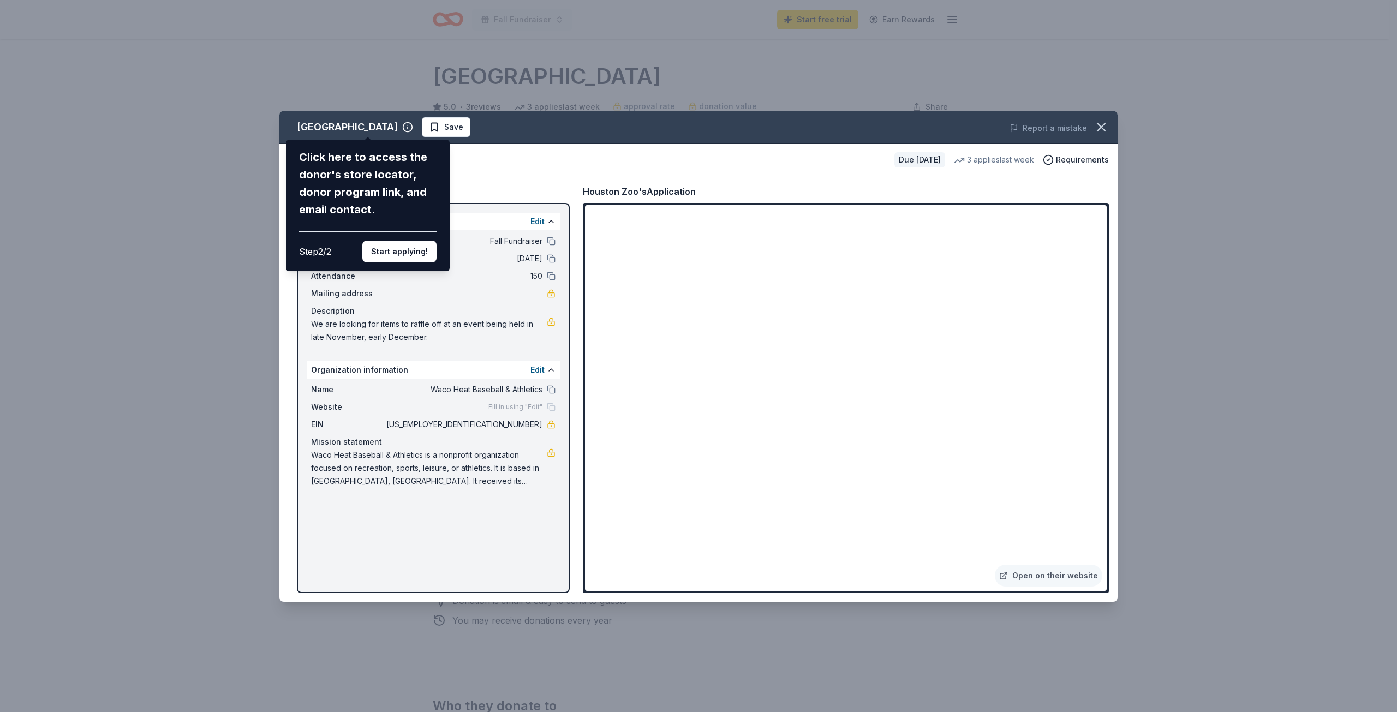
click at [611, 559] on div "Houston Zoo Click here to access the donor's store locator, donor program link,…" at bounding box center [698, 356] width 838 height 491
click at [625, 570] on div "Houston Zoo Click here to access the donor's store locator, donor program link,…" at bounding box center [698, 356] width 838 height 491
click at [379, 248] on button "Start applying!" at bounding box center [399, 252] width 74 height 22
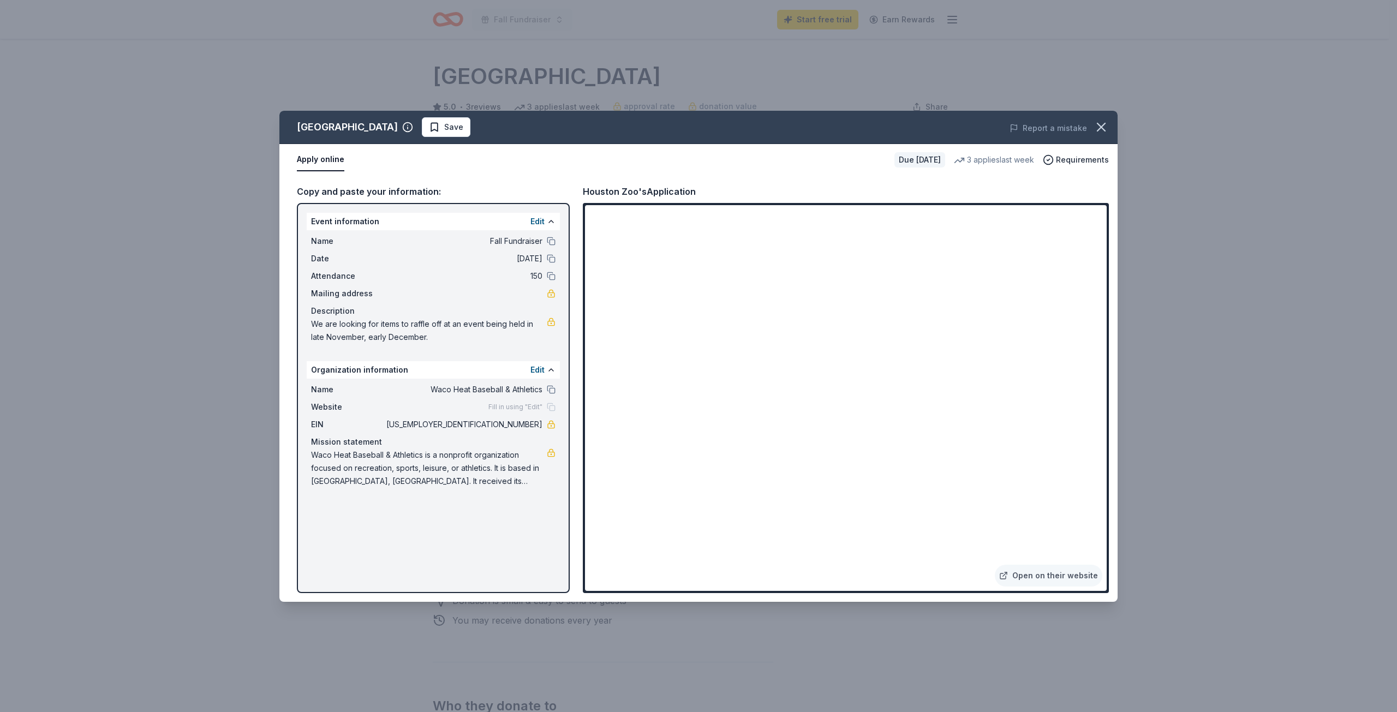
click at [619, 566] on div "Houston Zoo Save Report a mistake Apply online Due in 22 days 3 applies last we…" at bounding box center [698, 356] width 838 height 491
click at [525, 426] on span "[US_EMPLOYER_IDENTIFICATION_NUMBER]" at bounding box center [463, 424] width 158 height 13
